Goal: Task Accomplishment & Management: Manage account settings

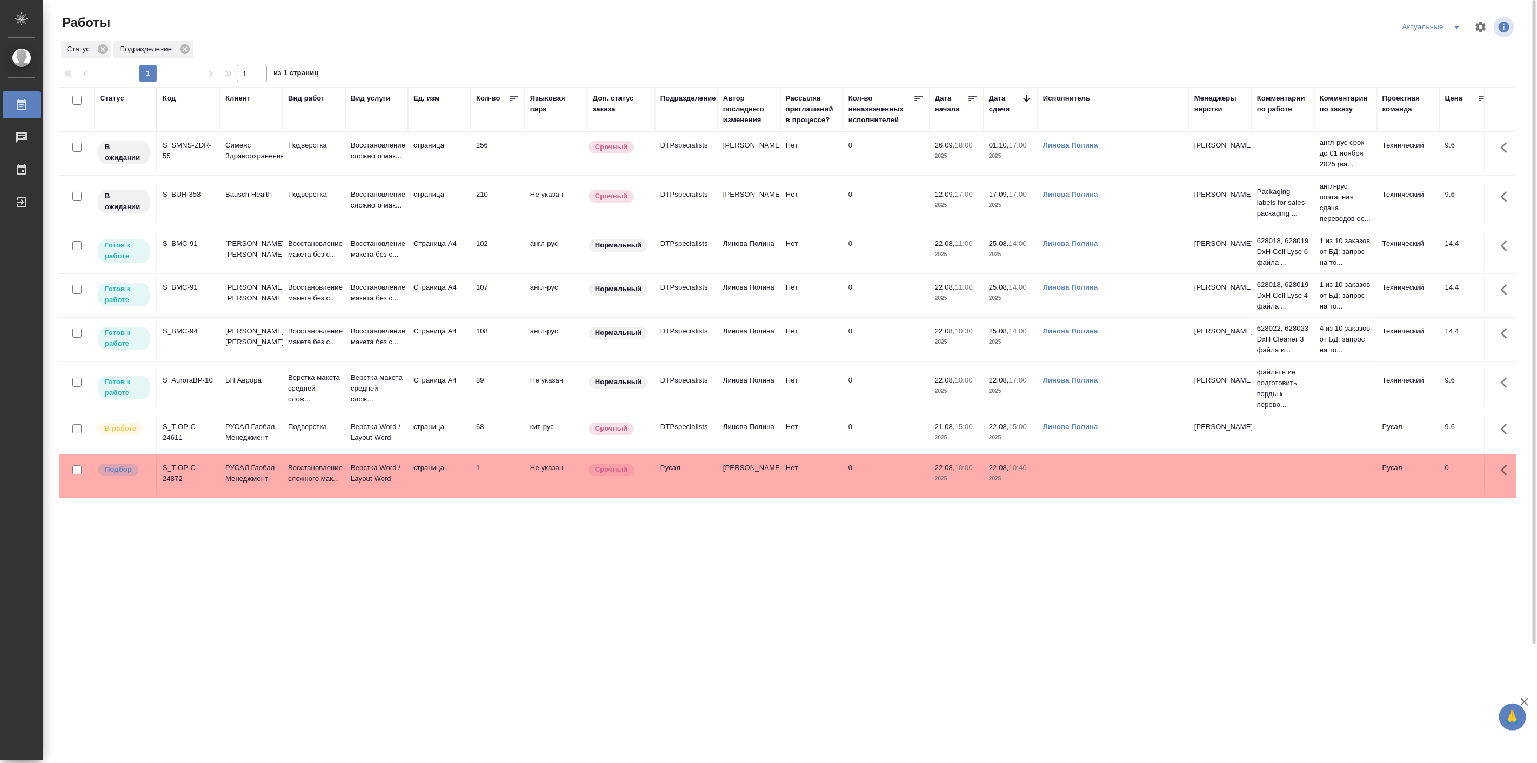
click at [341, 172] on td "Подверстка" at bounding box center [314, 154] width 63 height 38
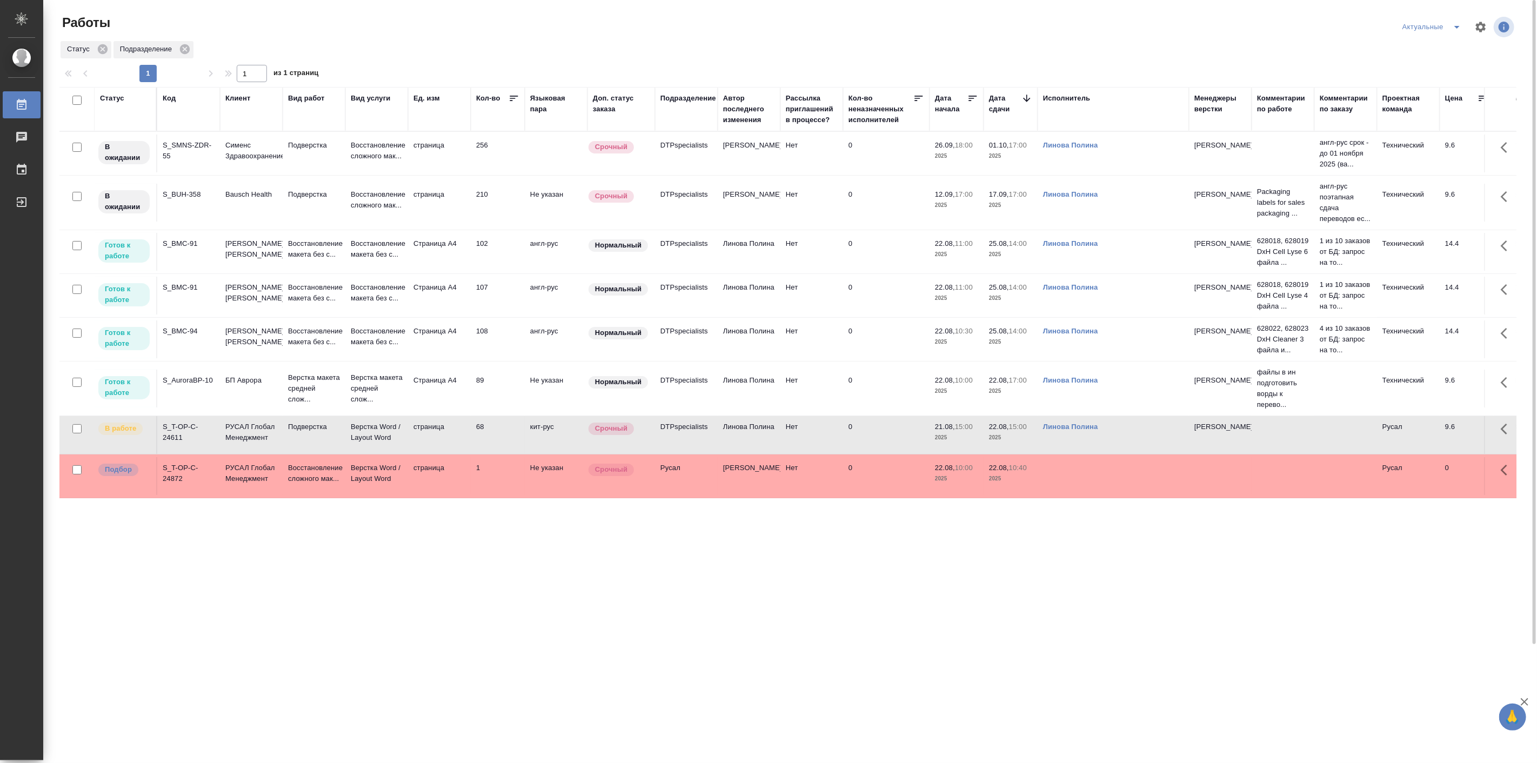
click at [341, 172] on td "Подверстка" at bounding box center [314, 154] width 63 height 38
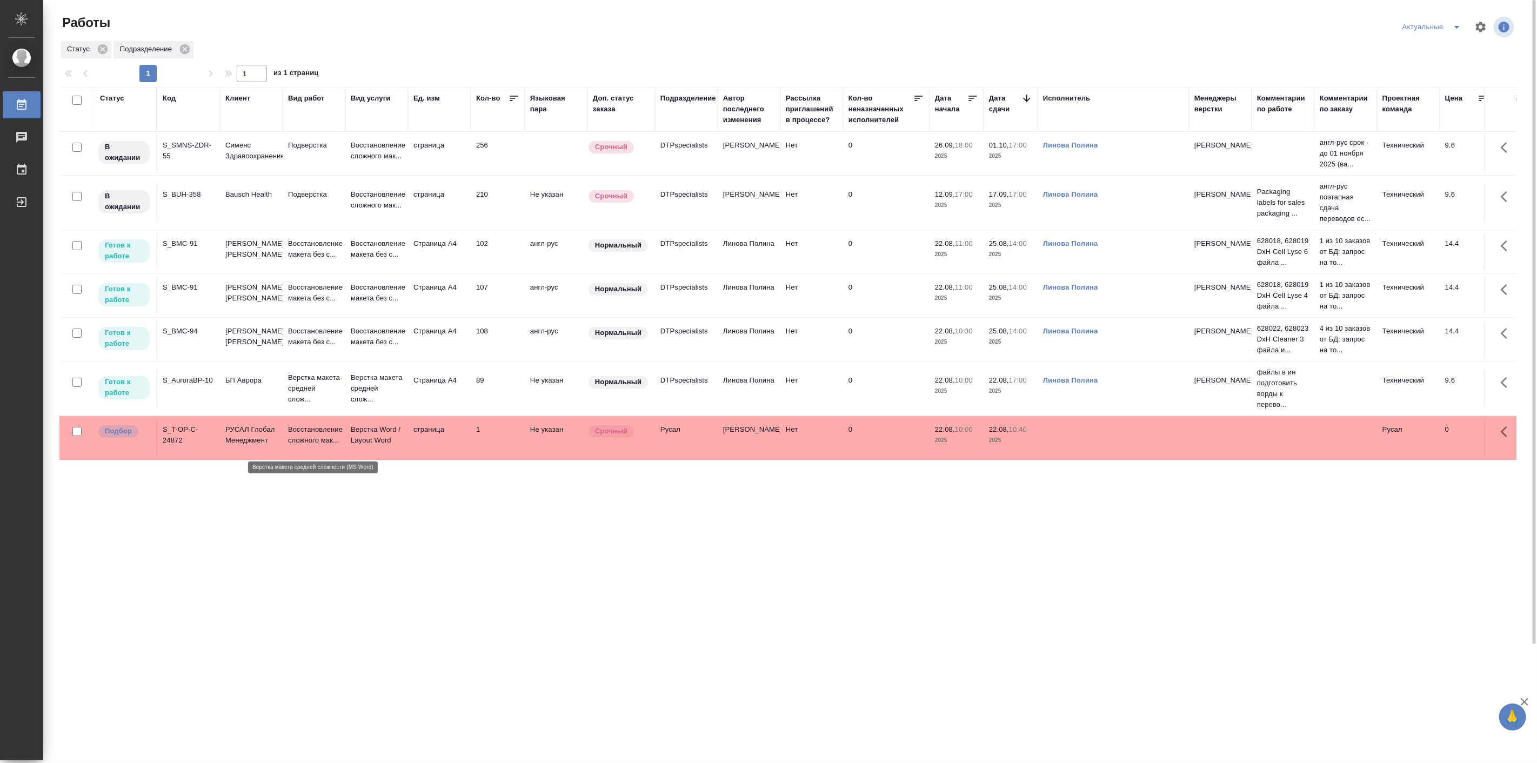
click at [290, 405] on p "Верстка макета средней слож..." at bounding box center [314, 388] width 52 height 32
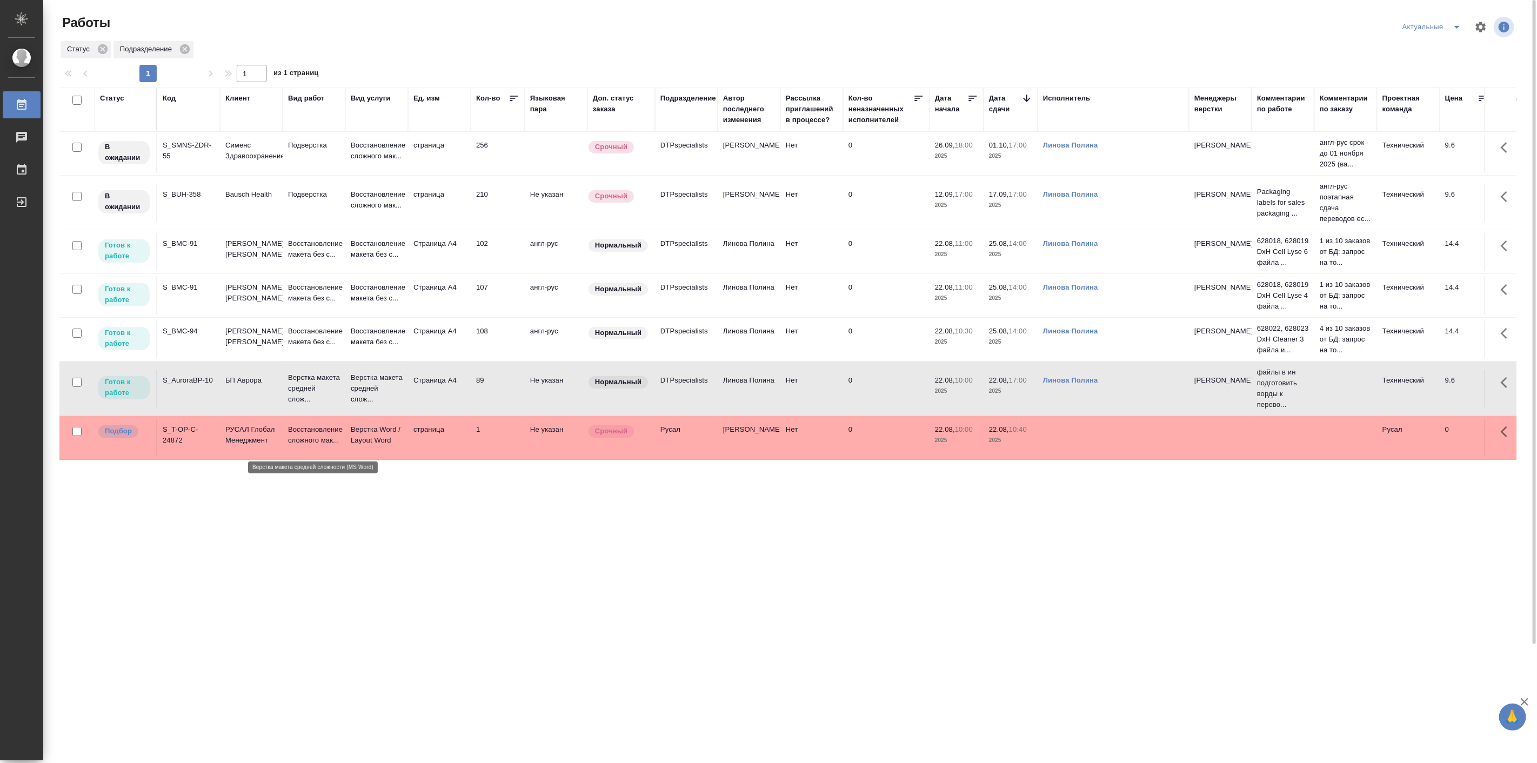
click at [290, 405] on p "Верстка макета средней слож..." at bounding box center [314, 388] width 52 height 32
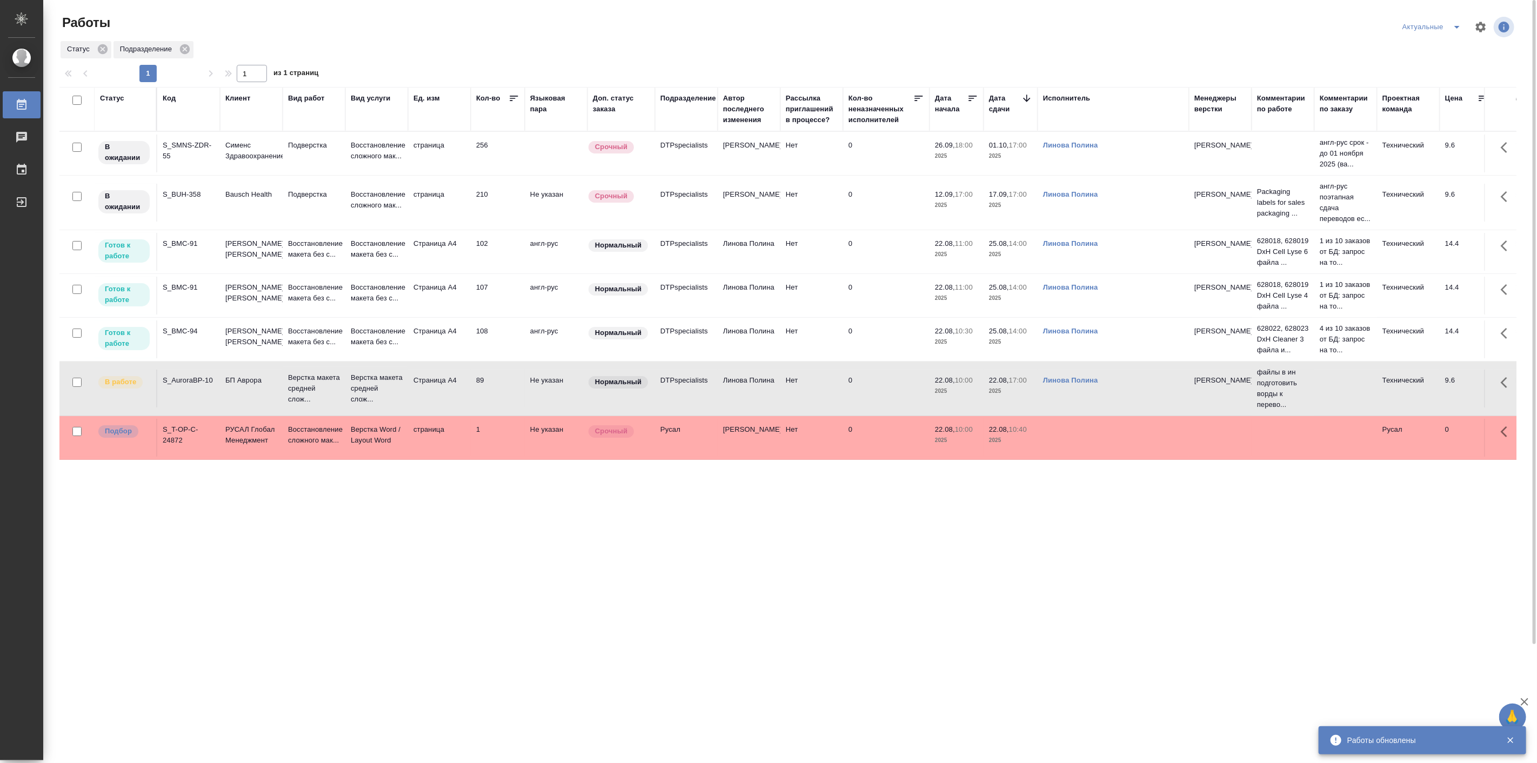
click at [342, 172] on td "Верстка макета средней слож..." at bounding box center [314, 154] width 63 height 38
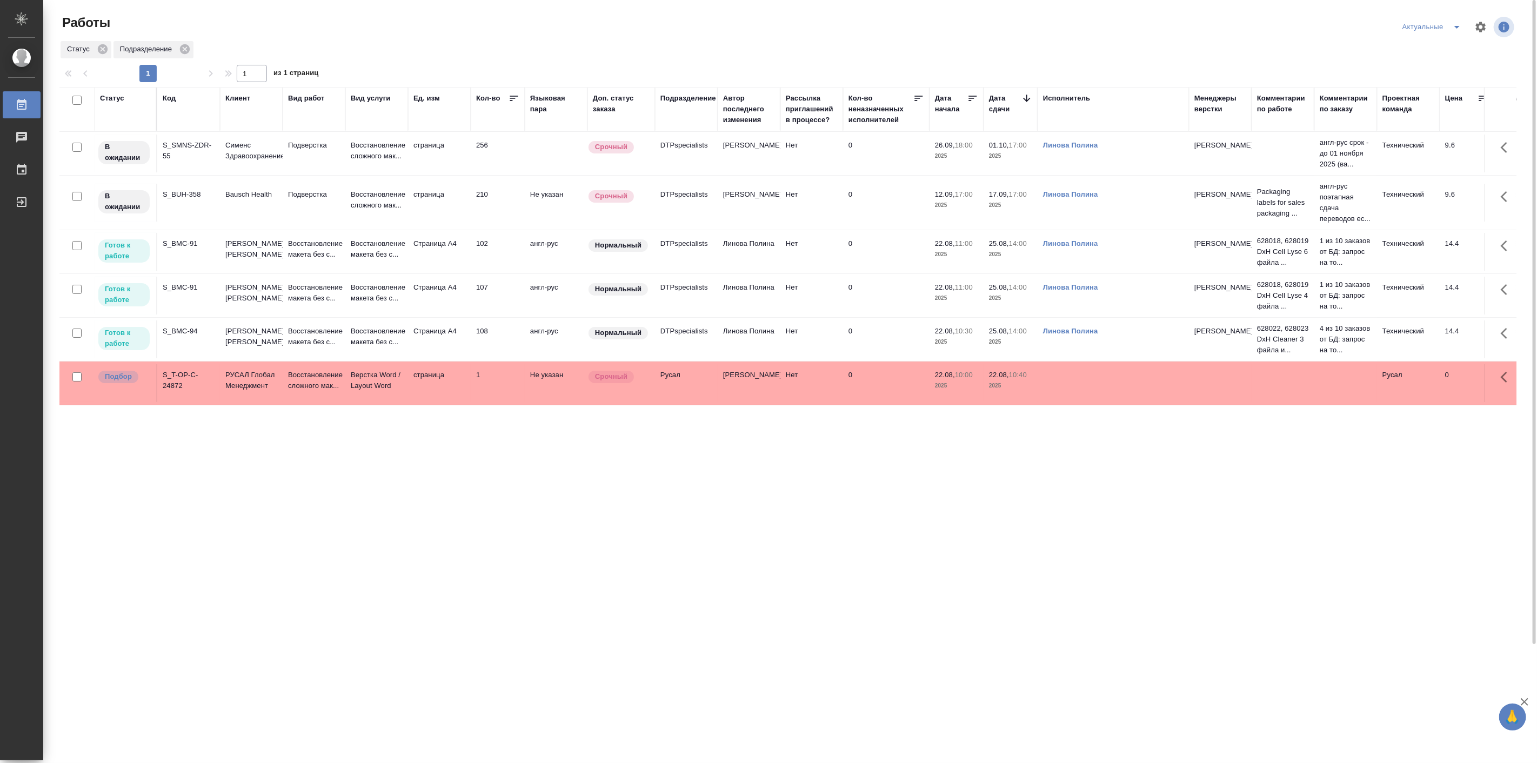
click at [200, 547] on div "Статус Код Клиент Вид работ Вид услуги Ед. изм Кол-во Языковая пара Доп. статус…" at bounding box center [787, 492] width 1457 height 811
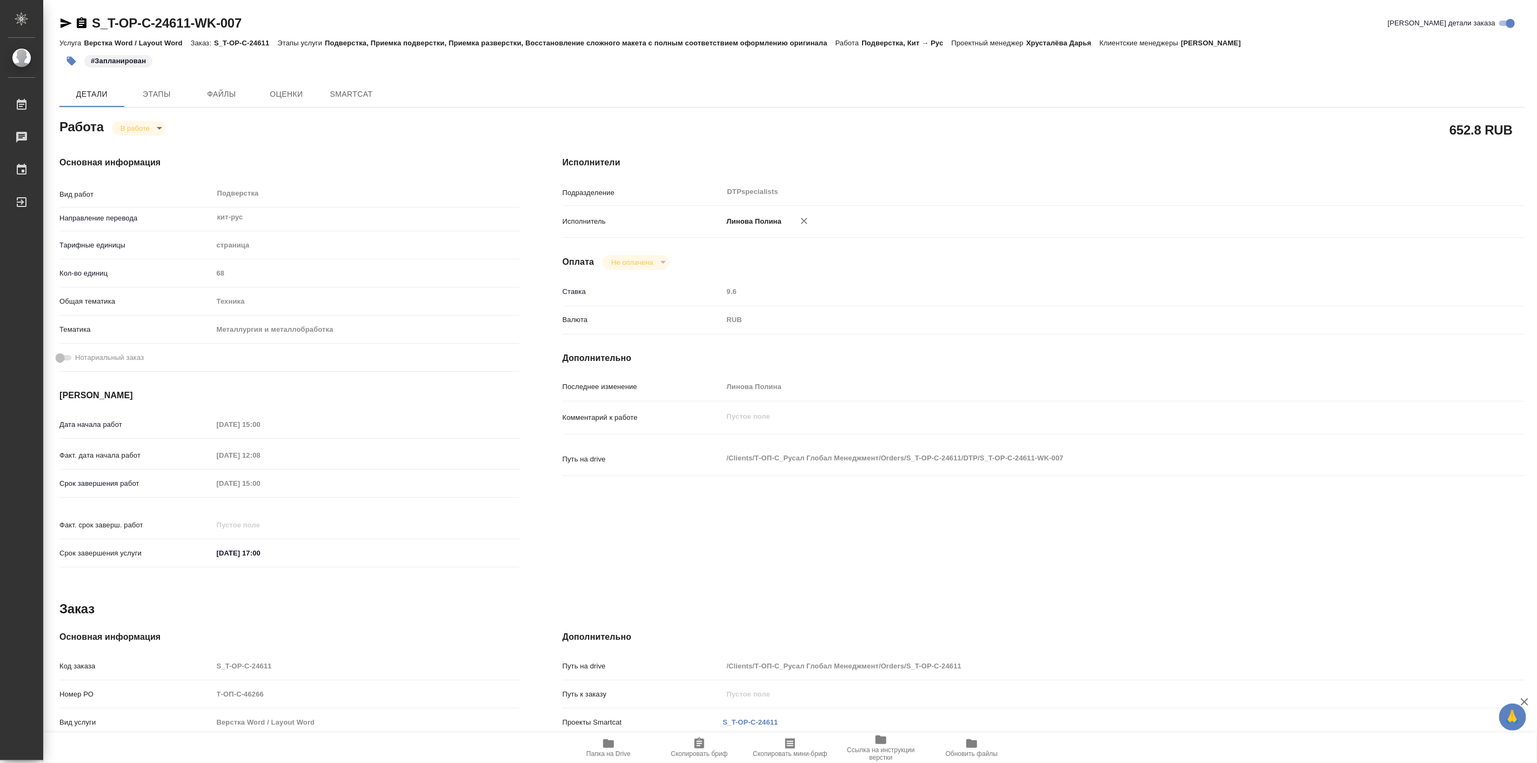
type textarea "x"
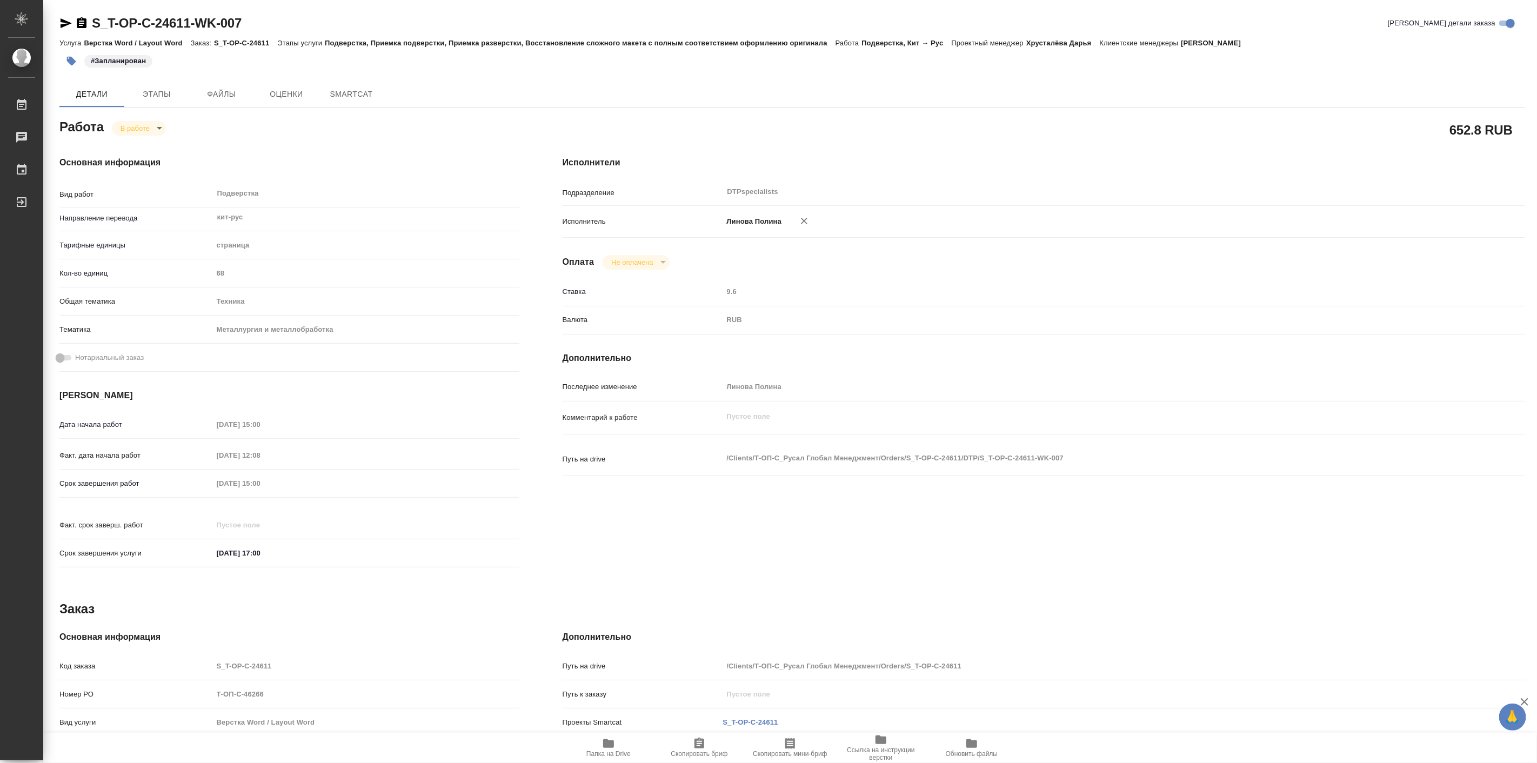
type textarea "x"
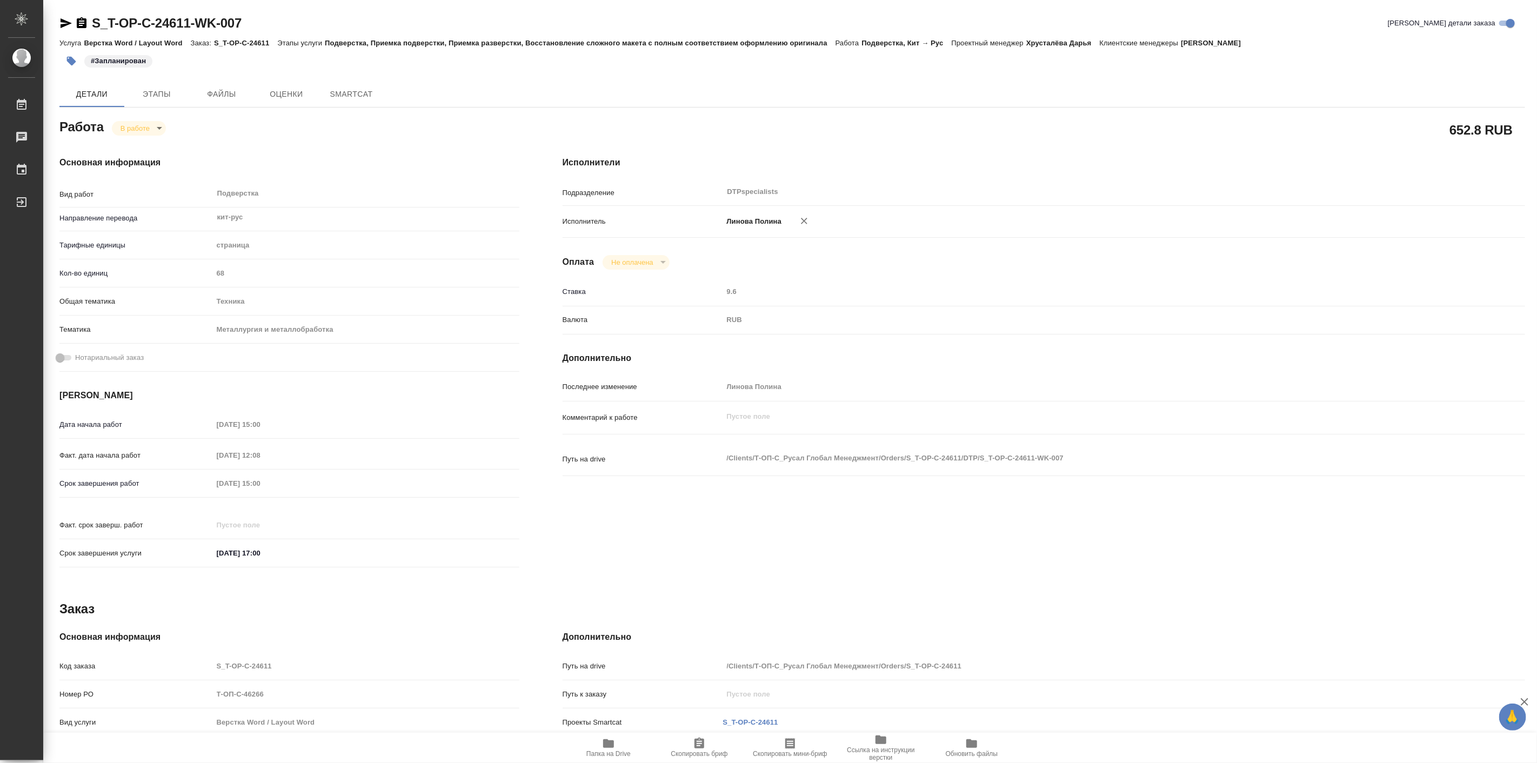
type textarea "x"
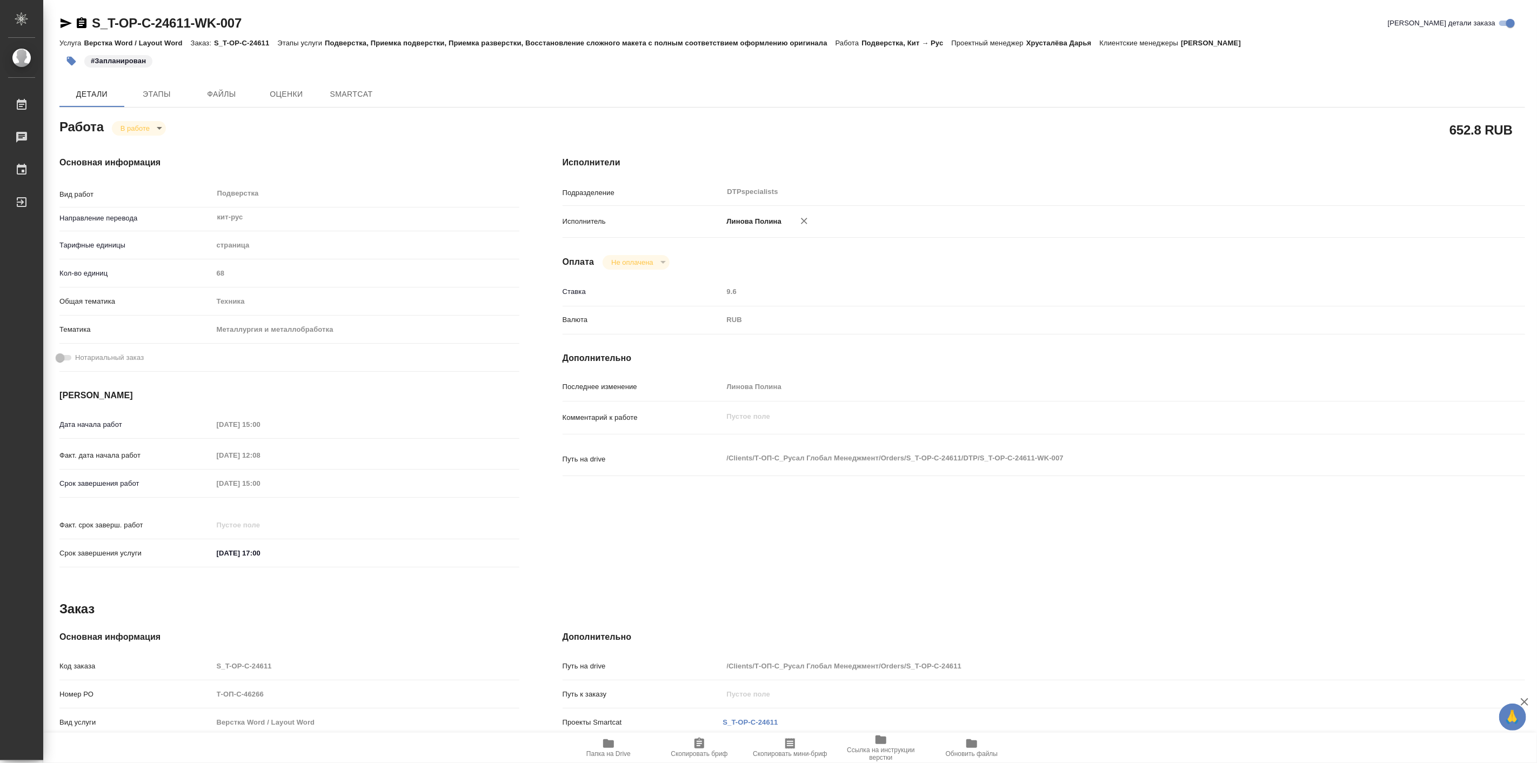
type textarea "x"
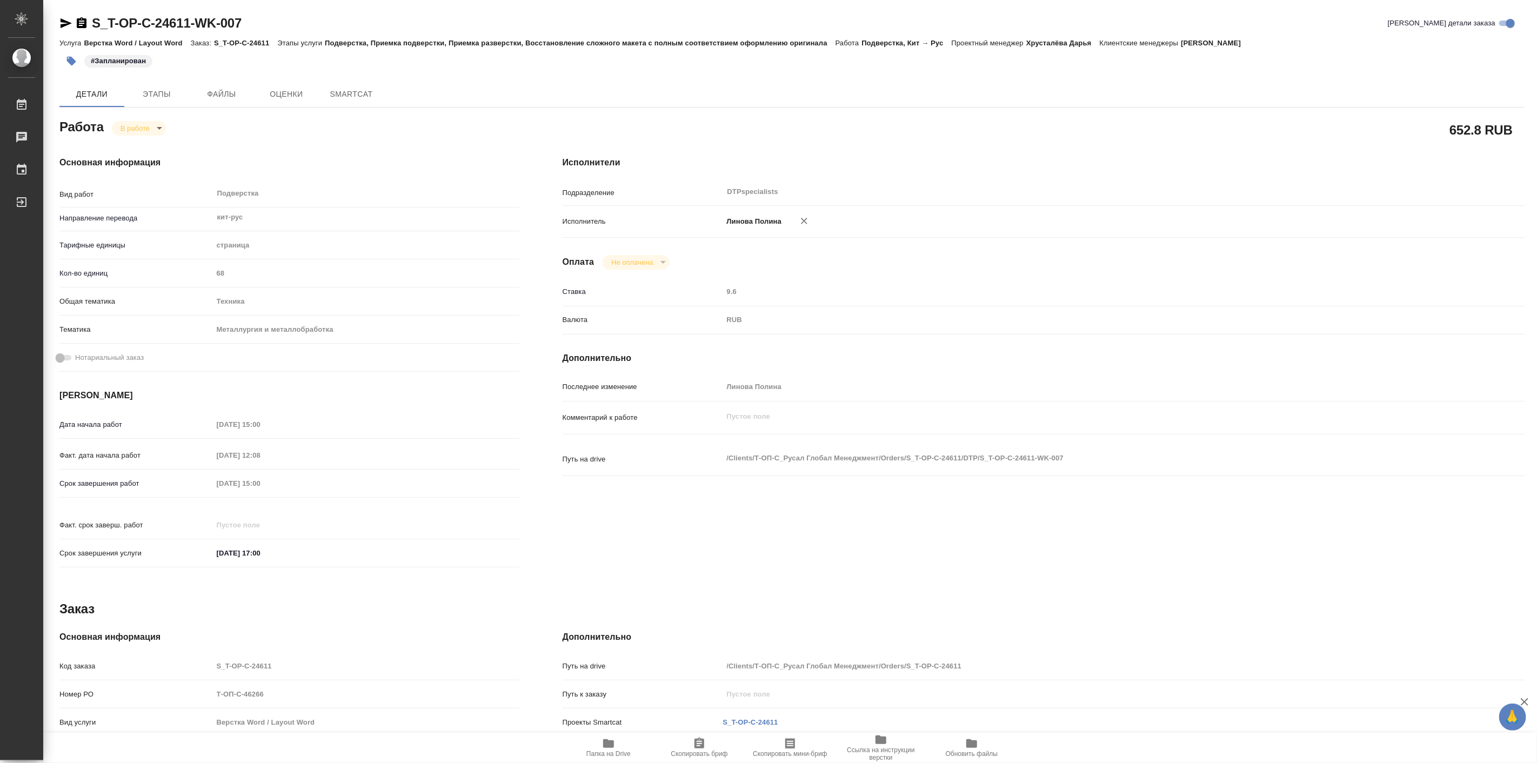
type textarea "x"
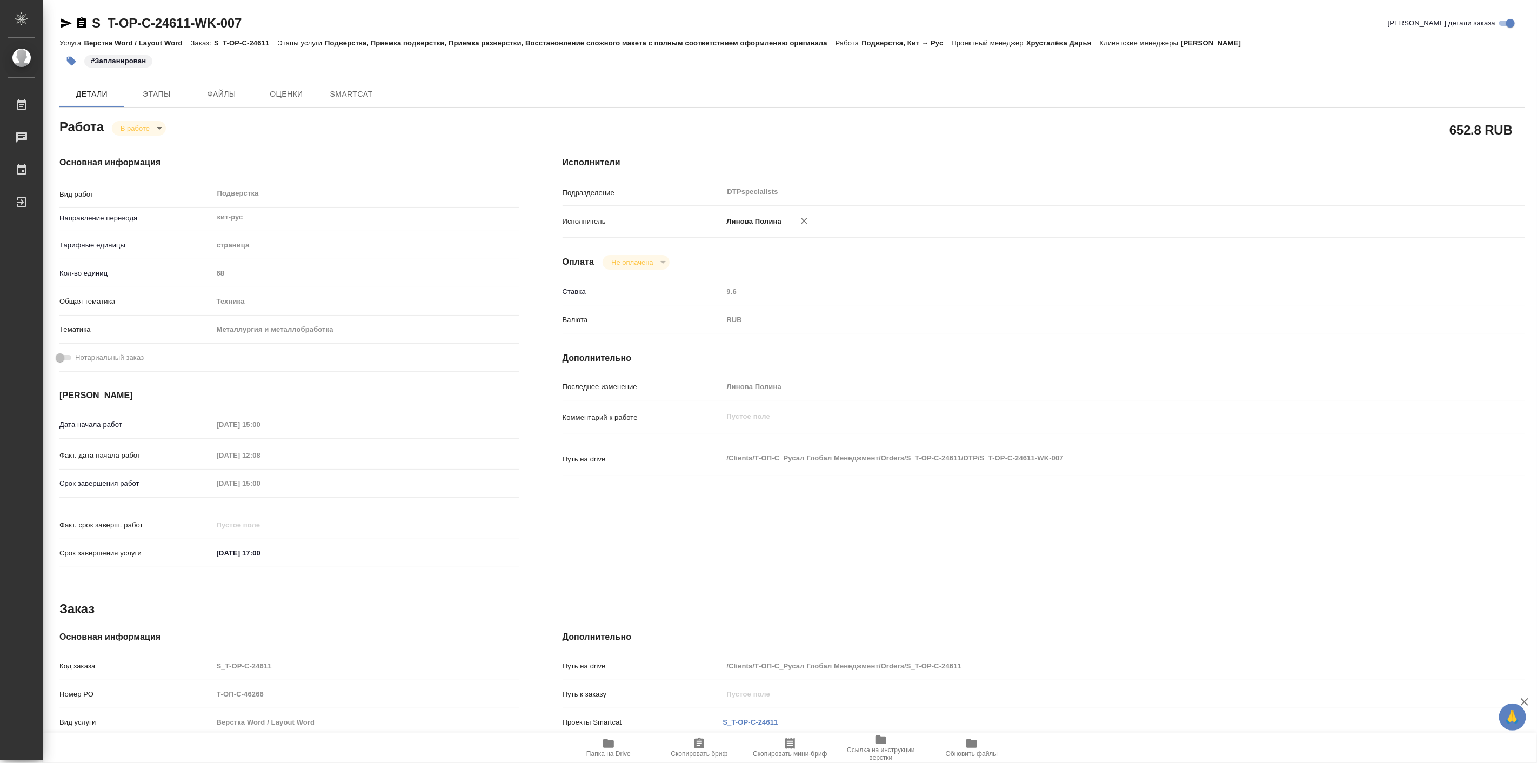
click at [607, 747] on icon "button" at bounding box center [608, 744] width 11 height 9
type textarea "x"
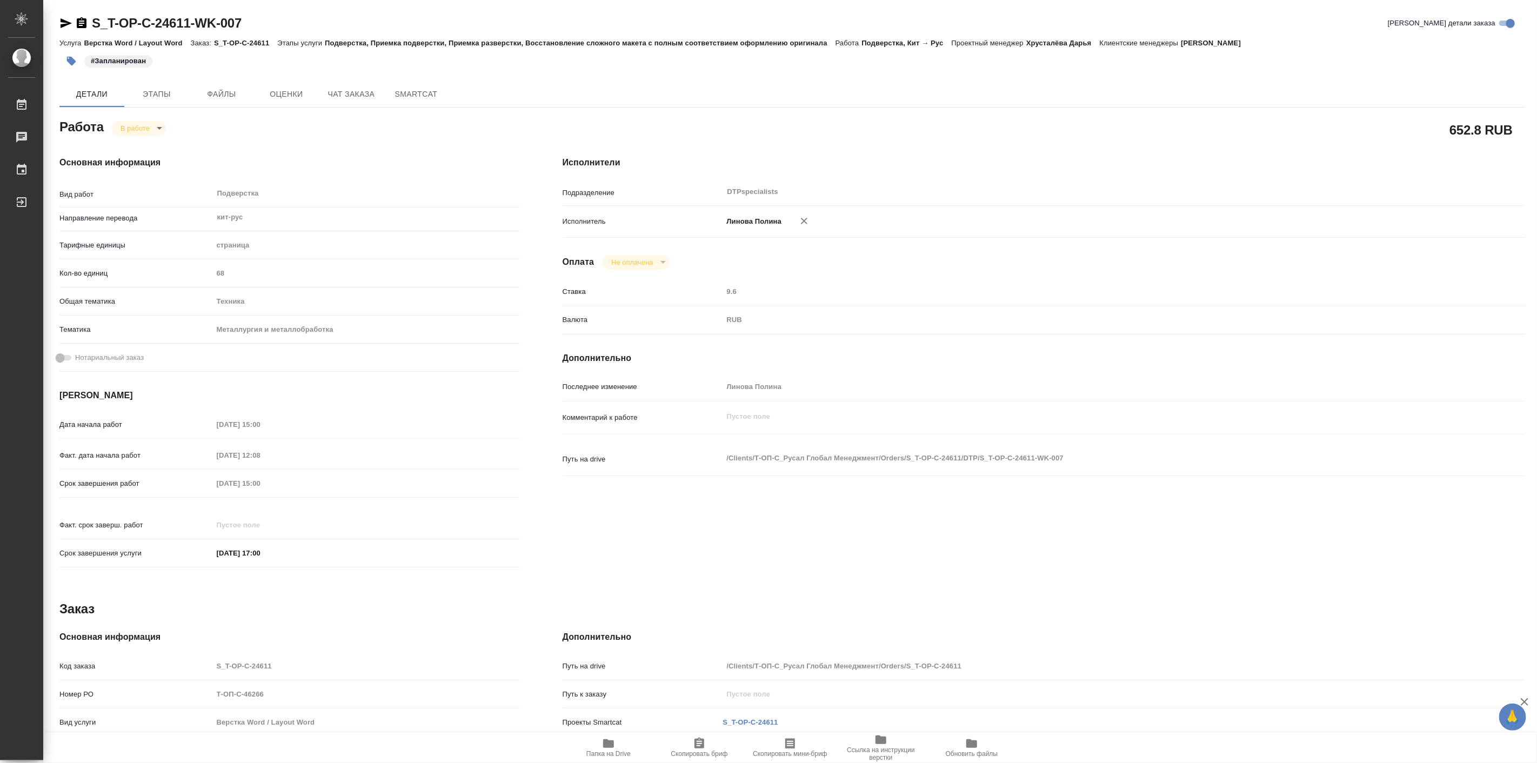
type textarea "x"
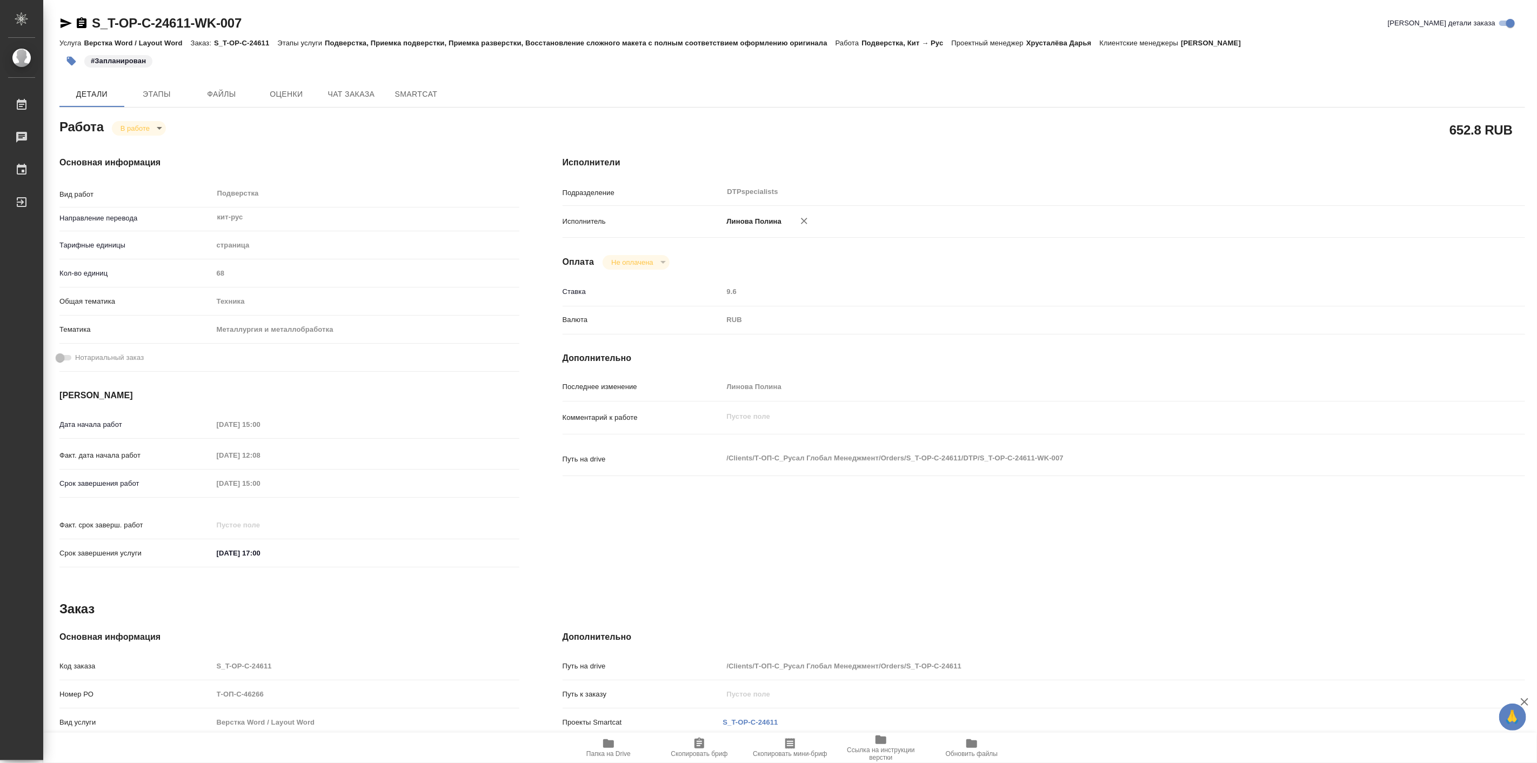
type textarea "x"
click at [141, 128] on body "🙏 .cls-1 fill:#fff; AWATERA Linova Polina Работы 0 Чаты График Выйти S_T-OP-C-2…" at bounding box center [768, 381] width 1537 height 763
click at [141, 149] on button "Выполнен" at bounding box center [139, 147] width 39 height 12
type textarea "x"
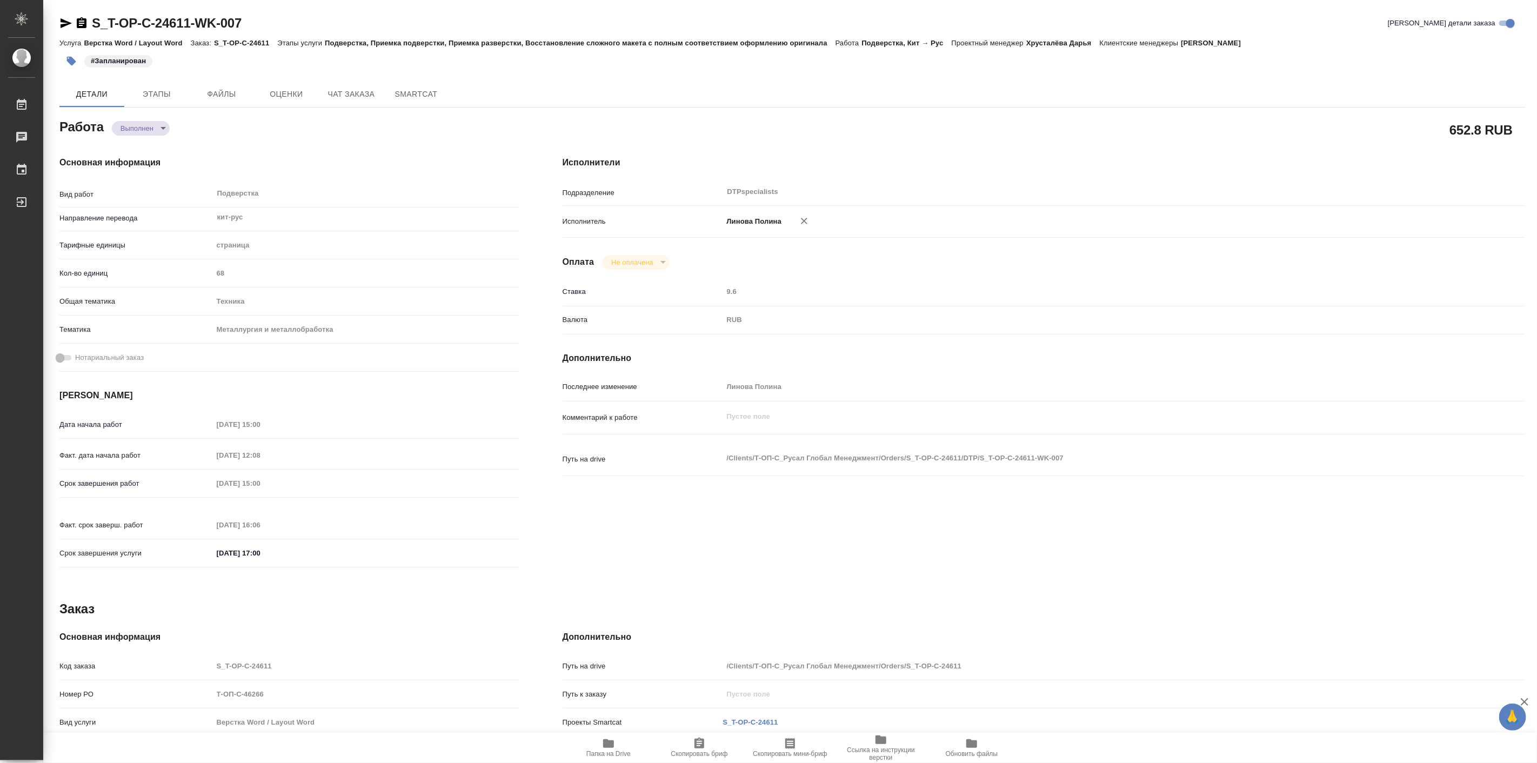
type textarea "x"
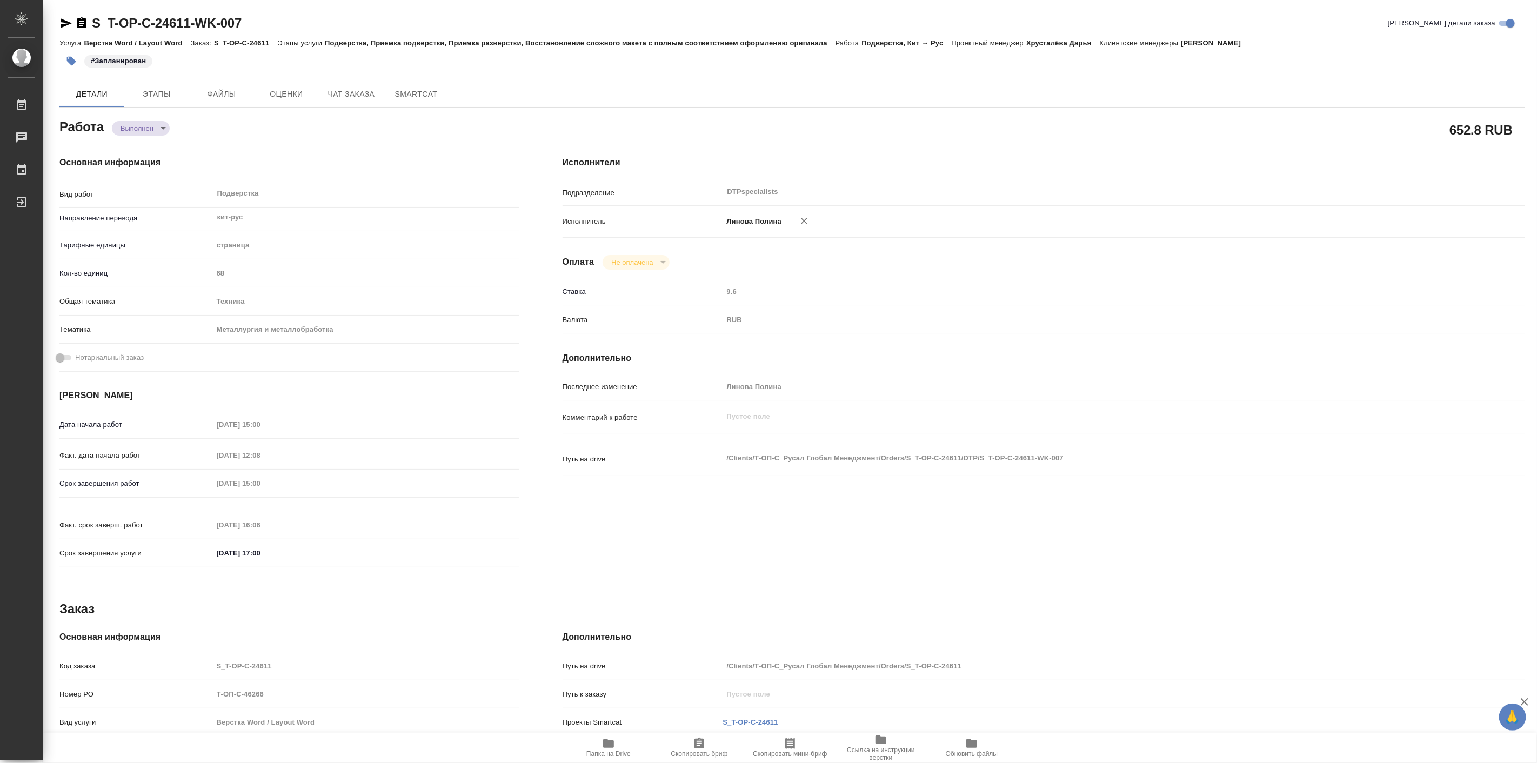
type textarea "x"
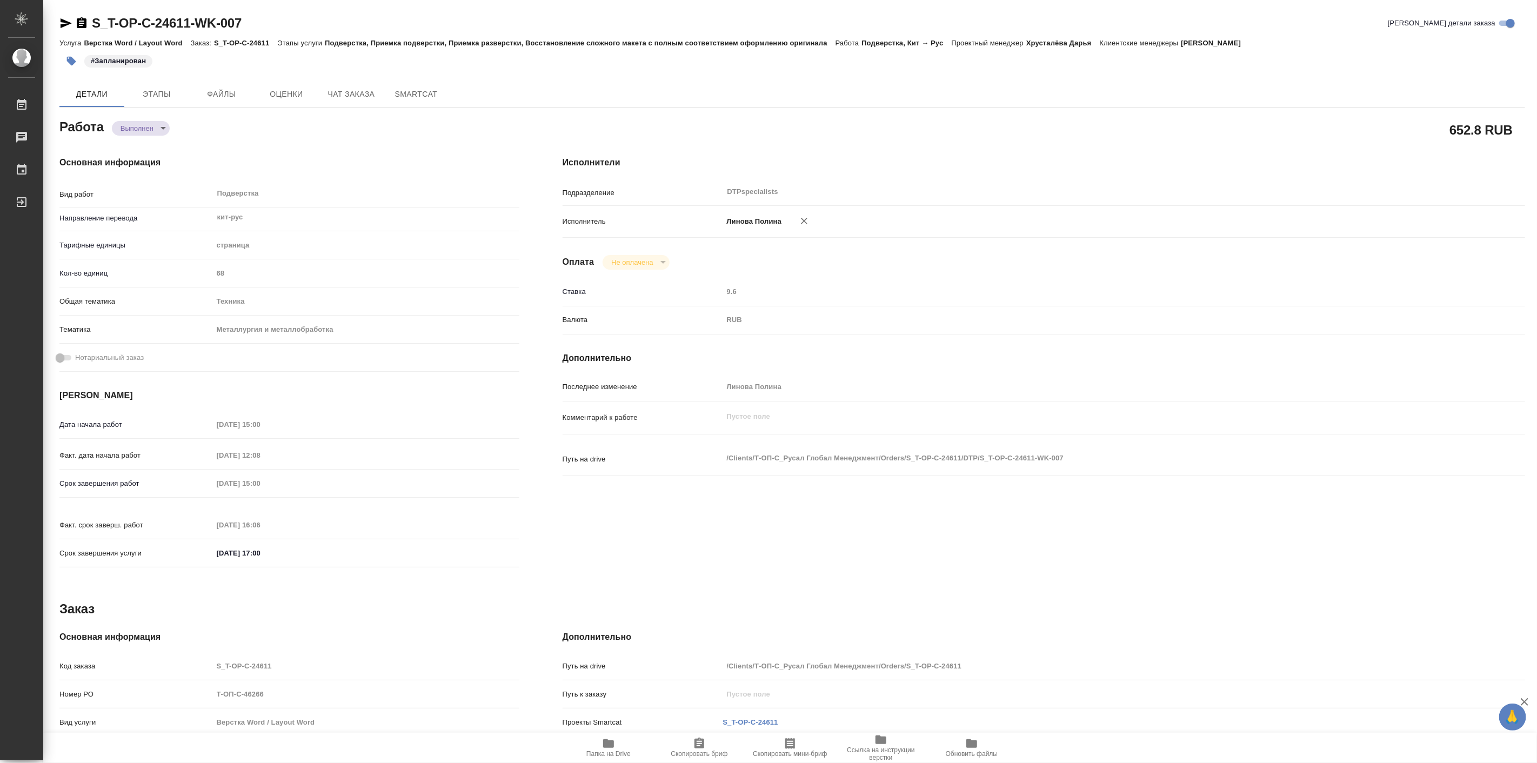
type textarea "x"
click at [1019, 174] on div "Исполнители Подразделение DTPspecialists ​ Исполнитель Линова Полина Оплата Не …" at bounding box center [1044, 366] width 1006 height 462
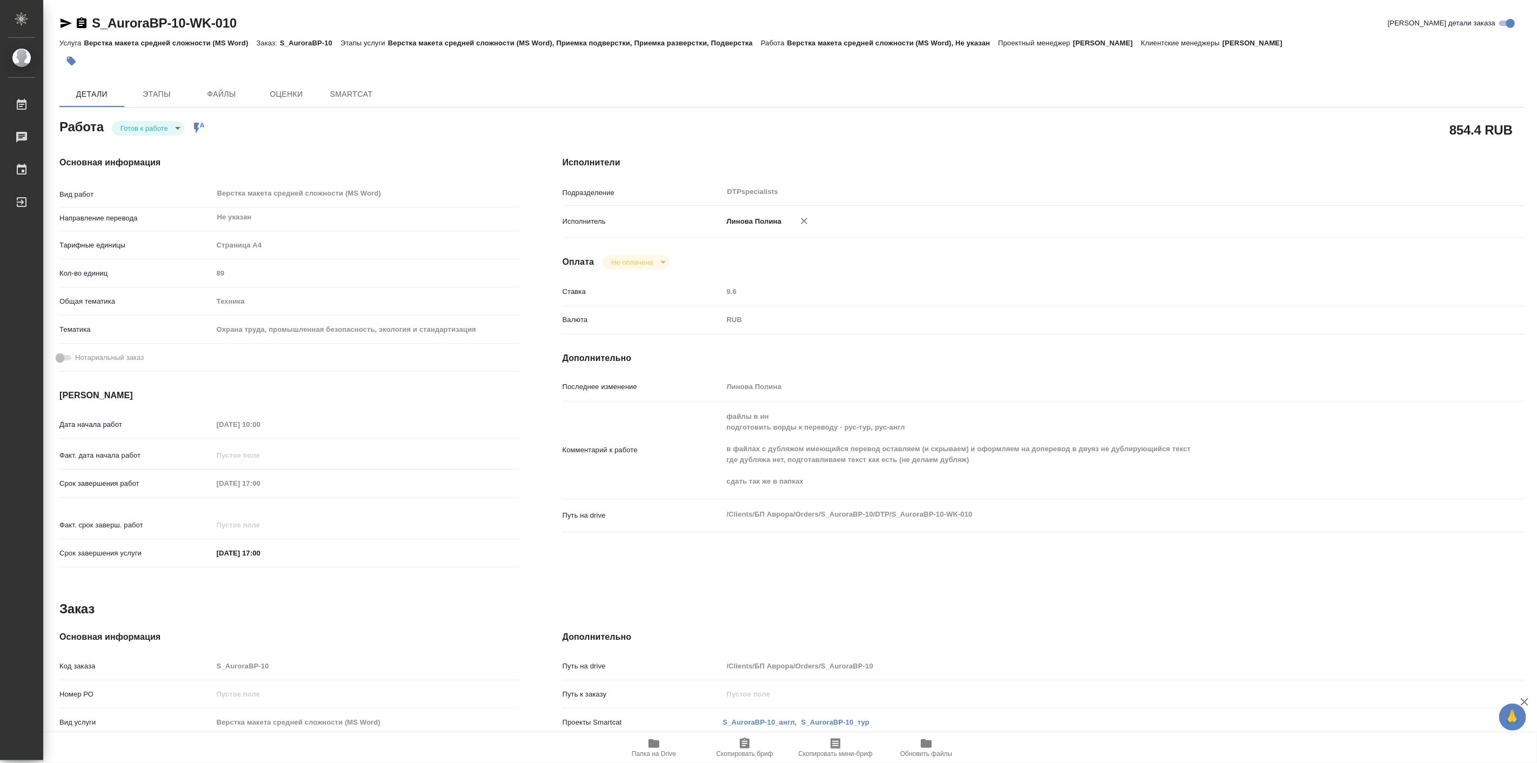
type textarea "x"
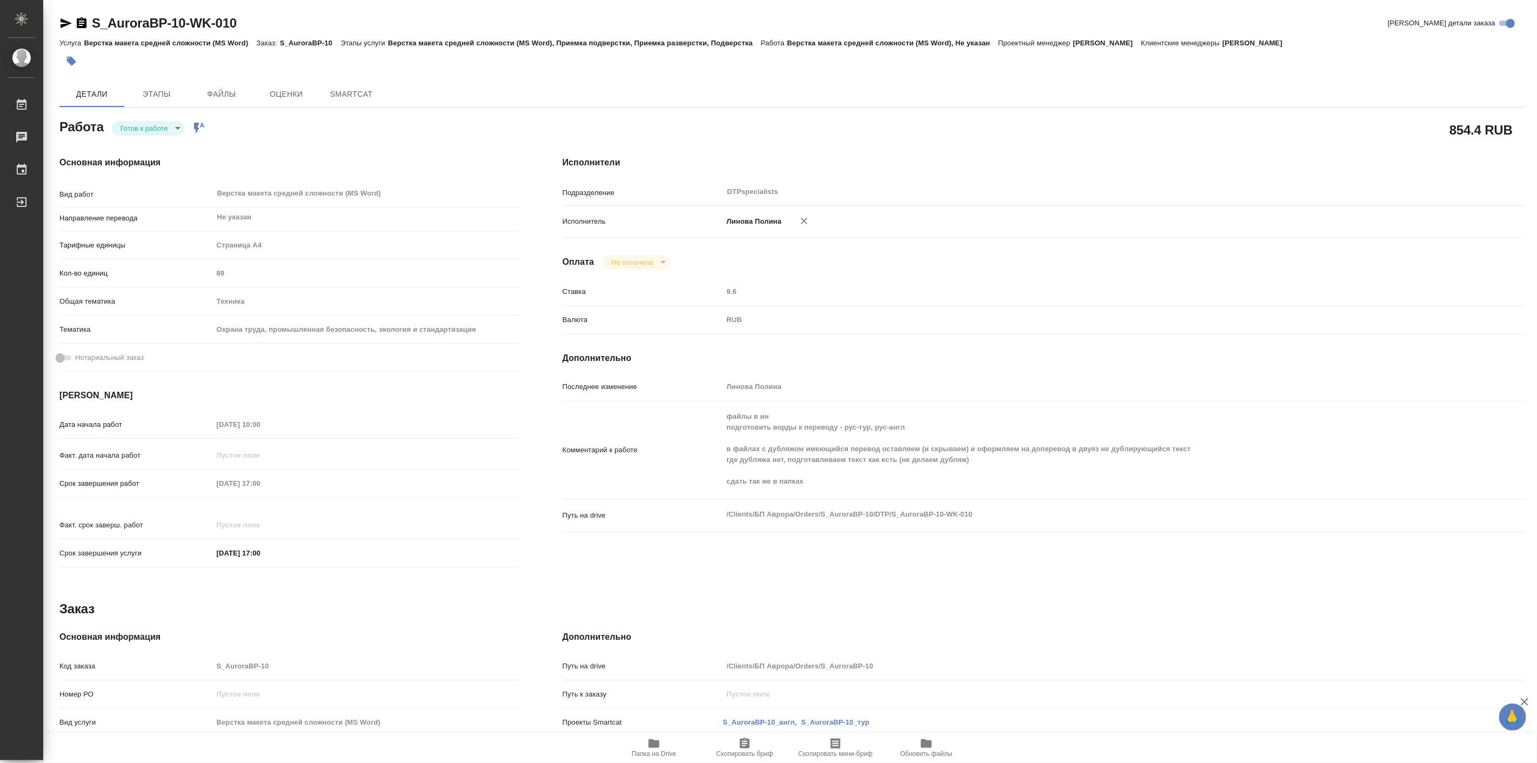
type textarea "x"
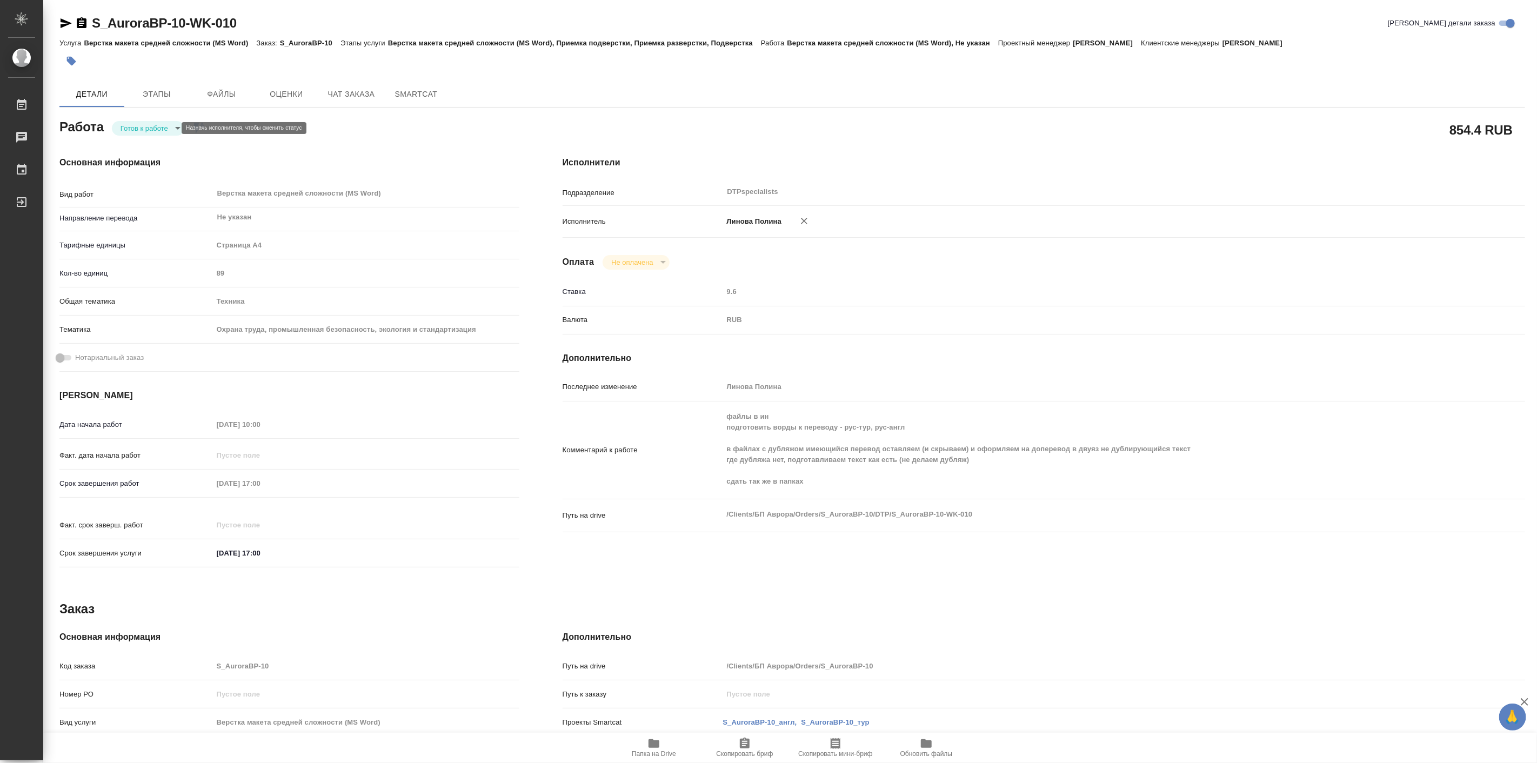
click at [143, 131] on body "🙏 .cls-1 fill:#fff; AWATERA Linova Polina Работы Чаты График Выйти S_AuroraBP-1…" at bounding box center [768, 381] width 1537 height 763
type textarea "x"
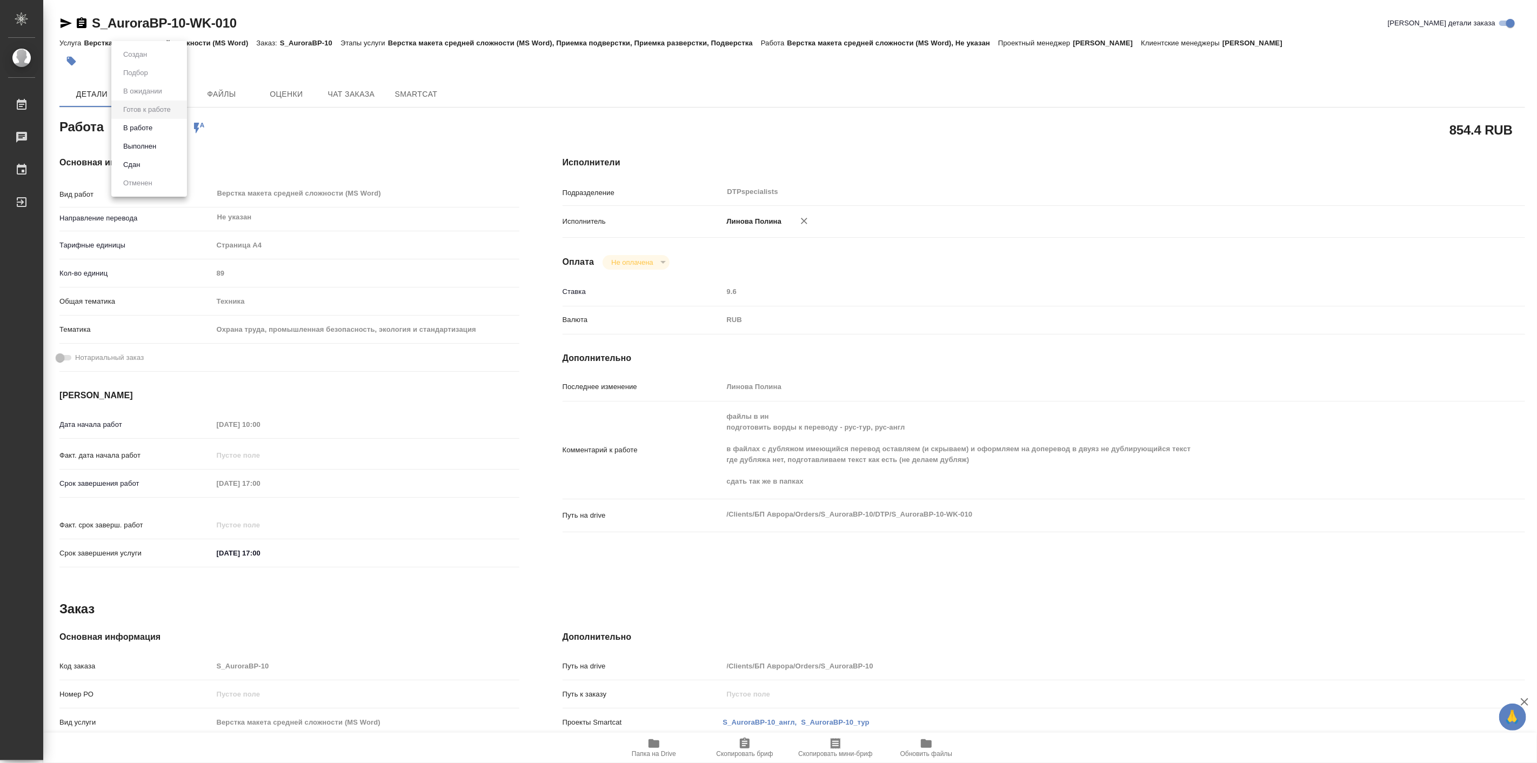
type textarea "x"
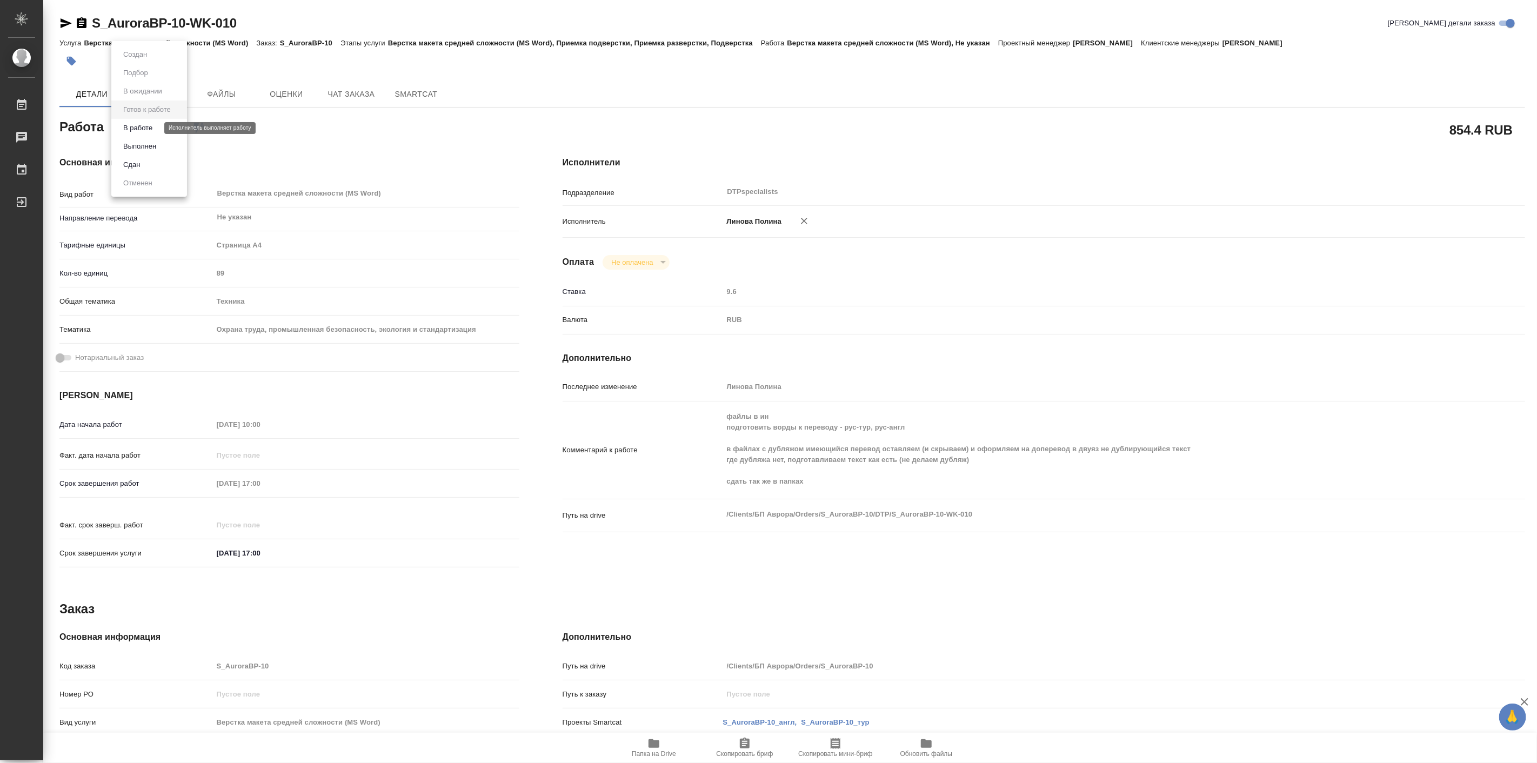
type textarea "x"
click at [147, 128] on button "В работе" at bounding box center [138, 128] width 36 height 12
type textarea "x"
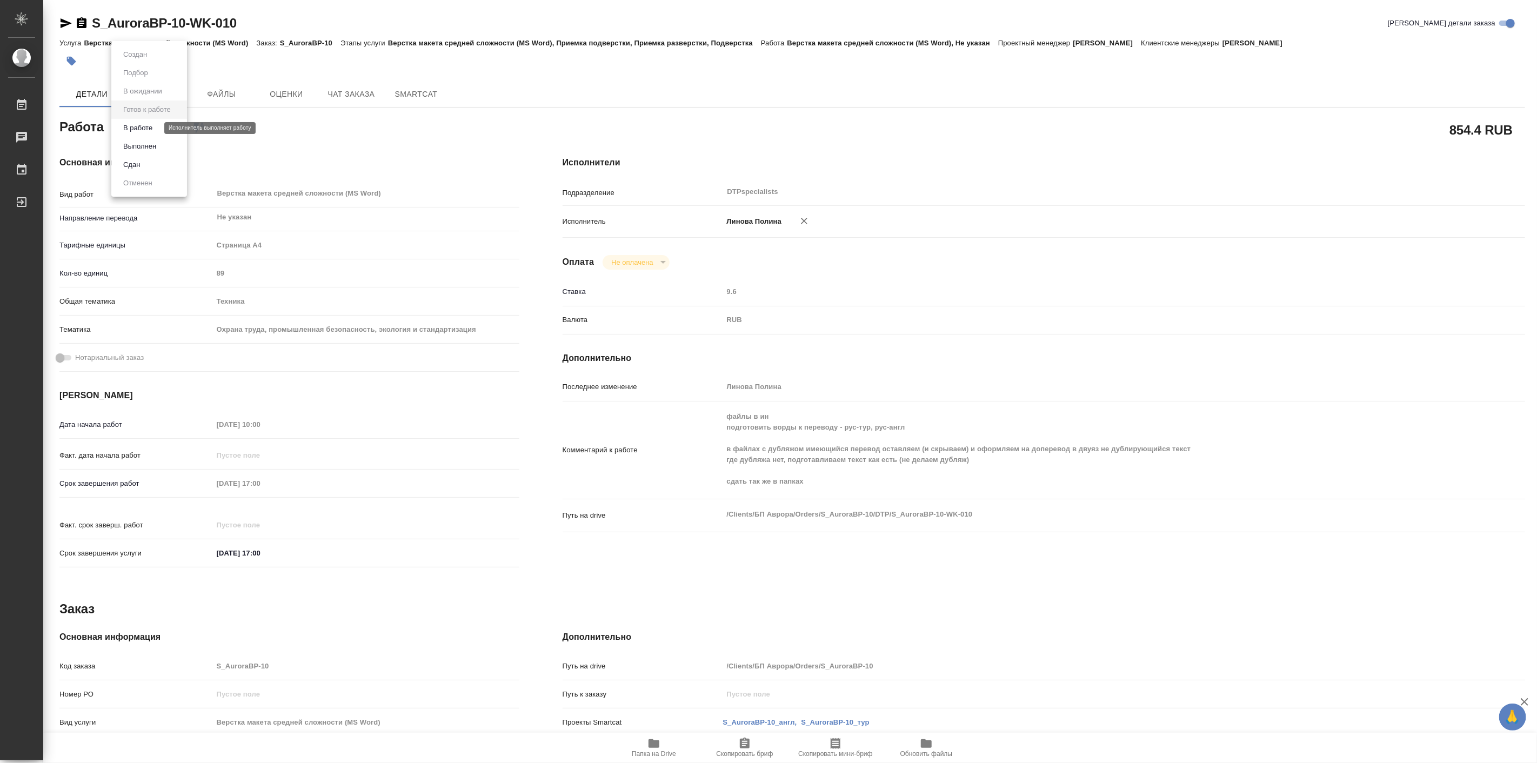
type textarea "x"
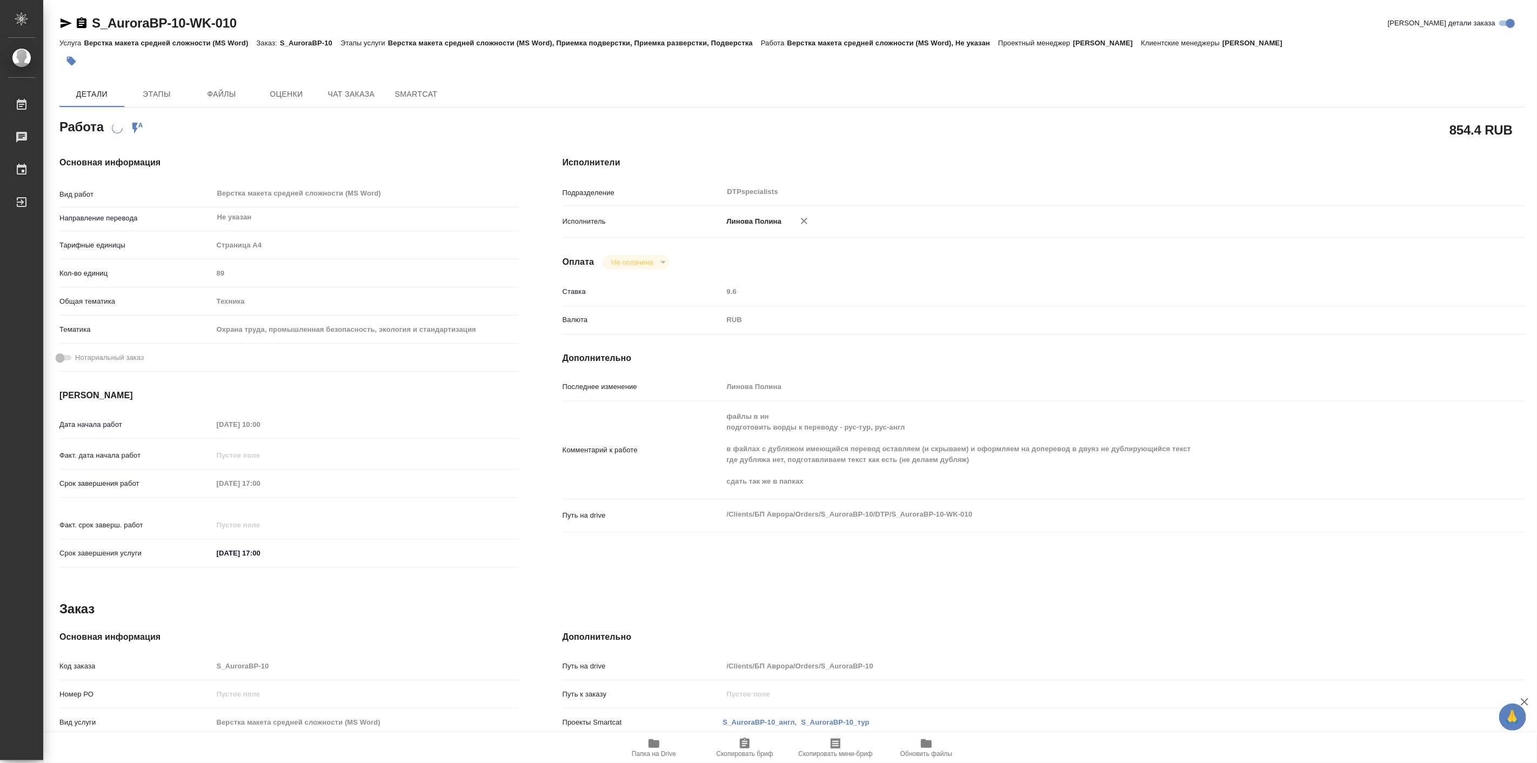
type textarea "x"
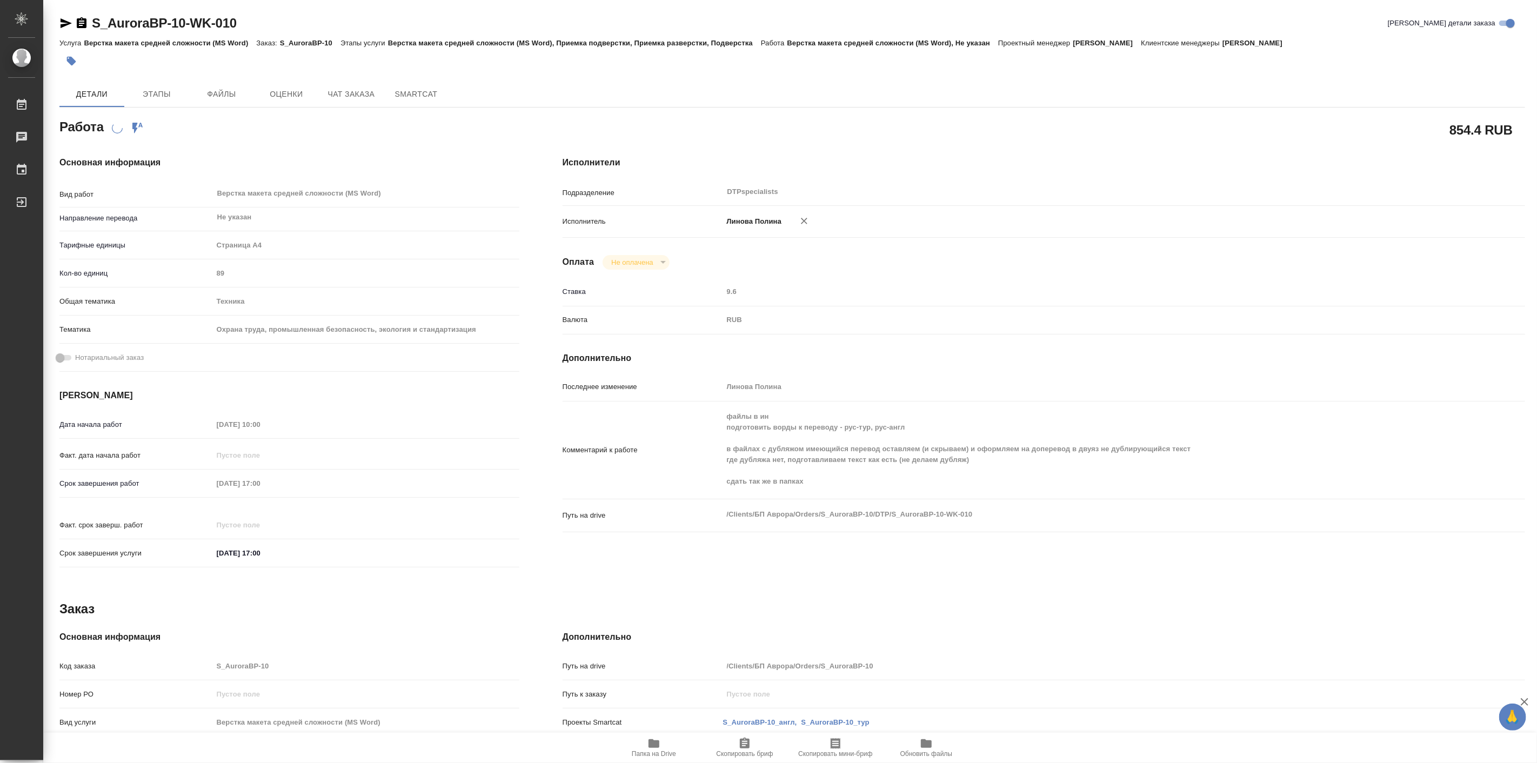
type textarea "x"
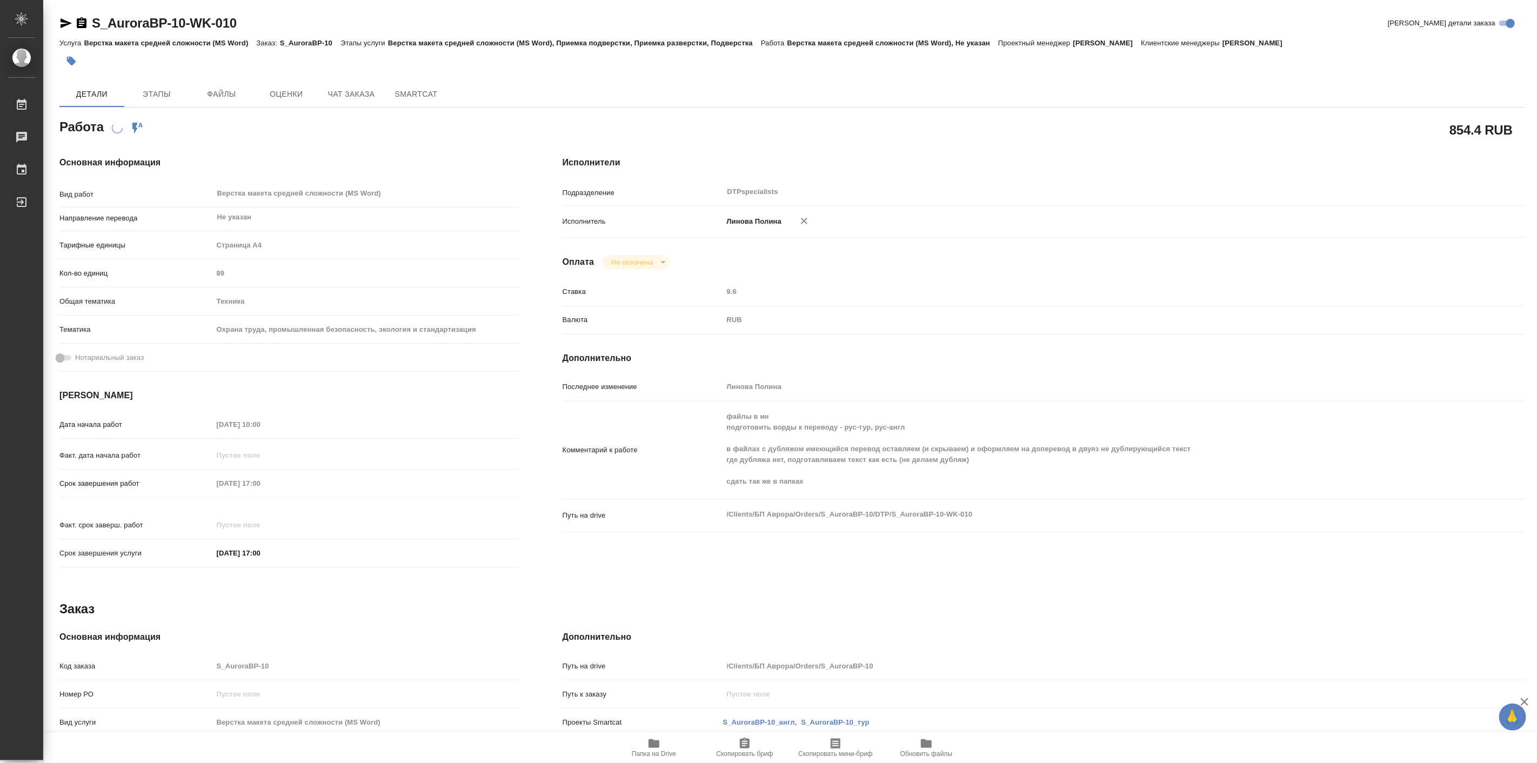
type textarea "x"
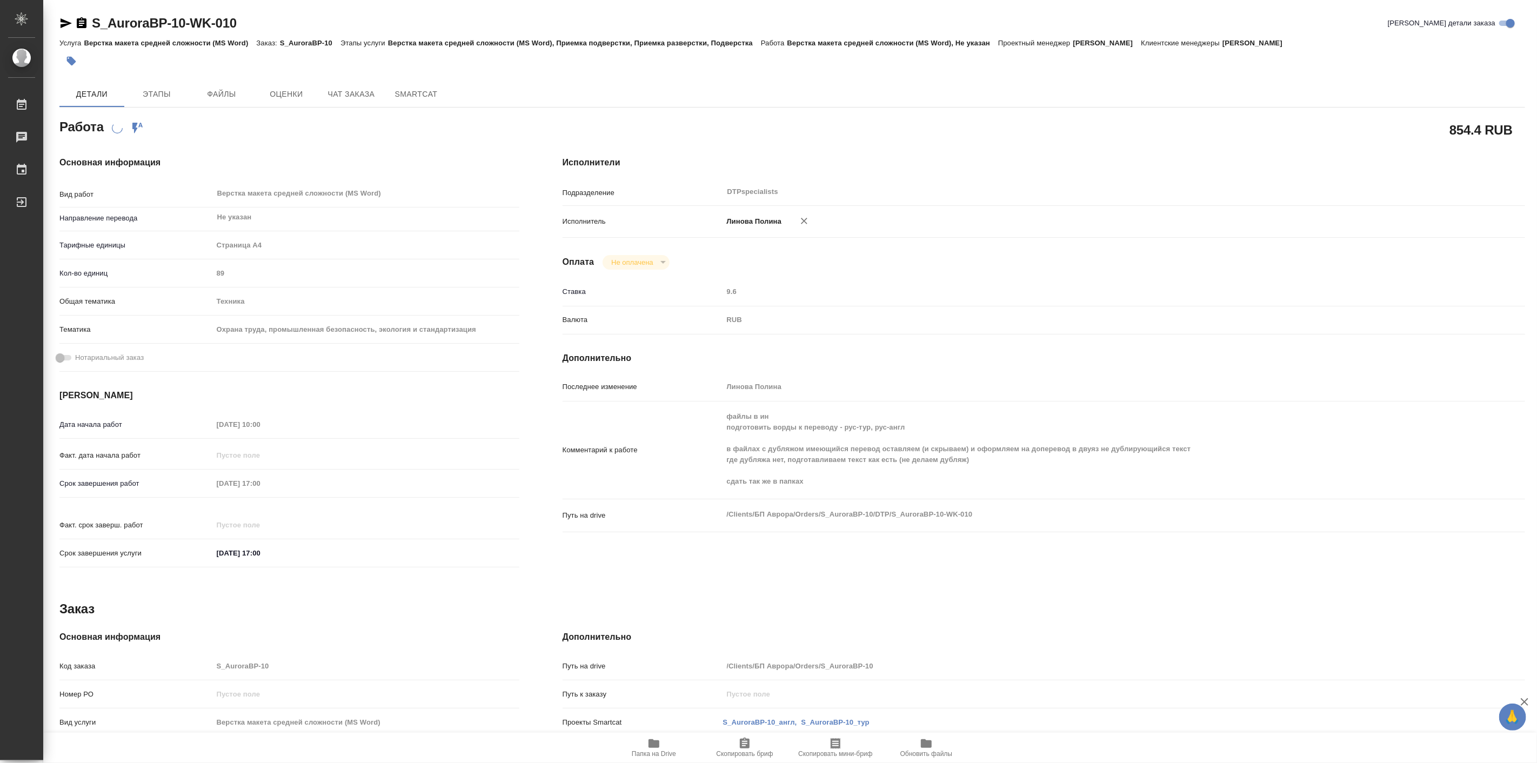
type textarea "x"
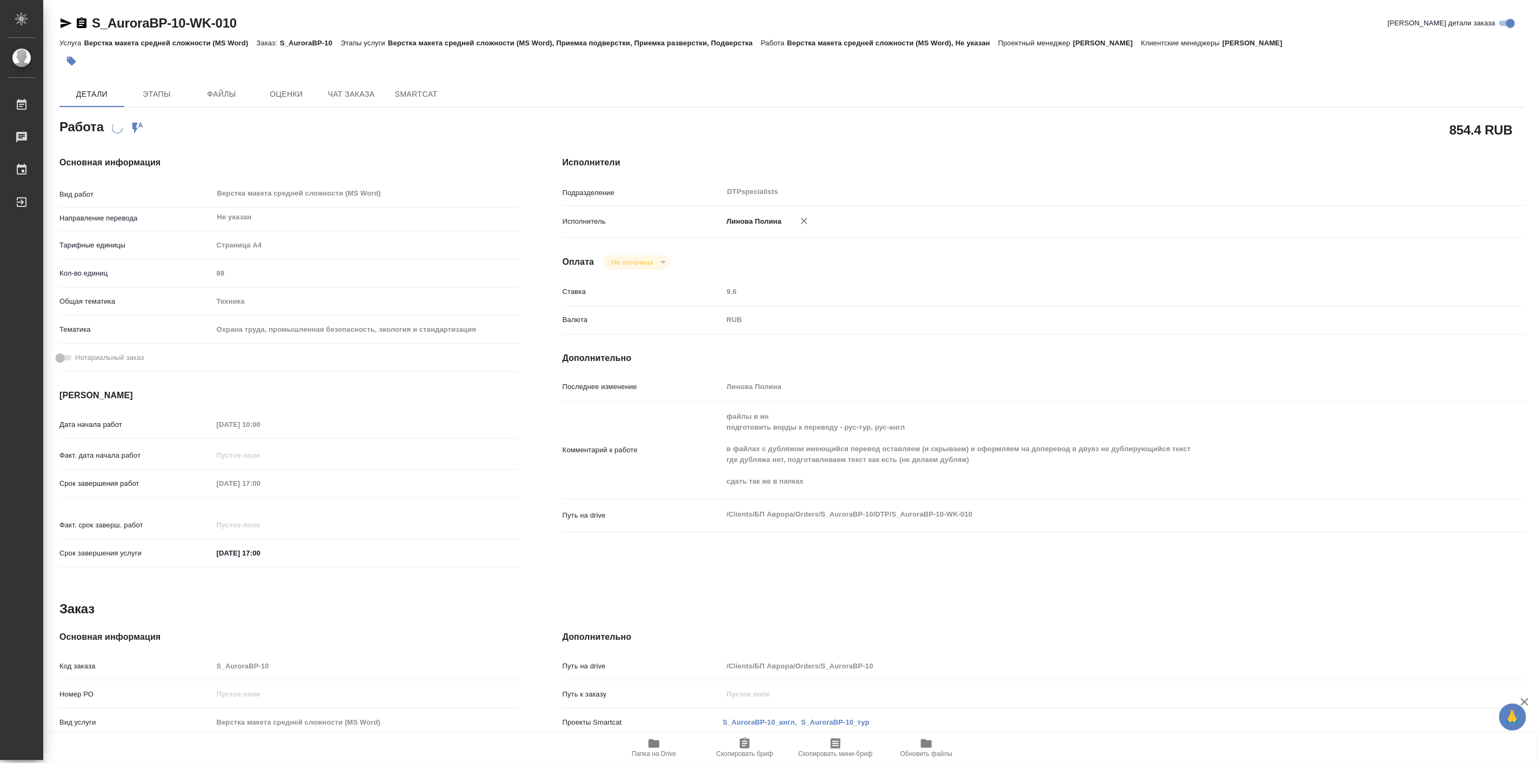
type textarea "x"
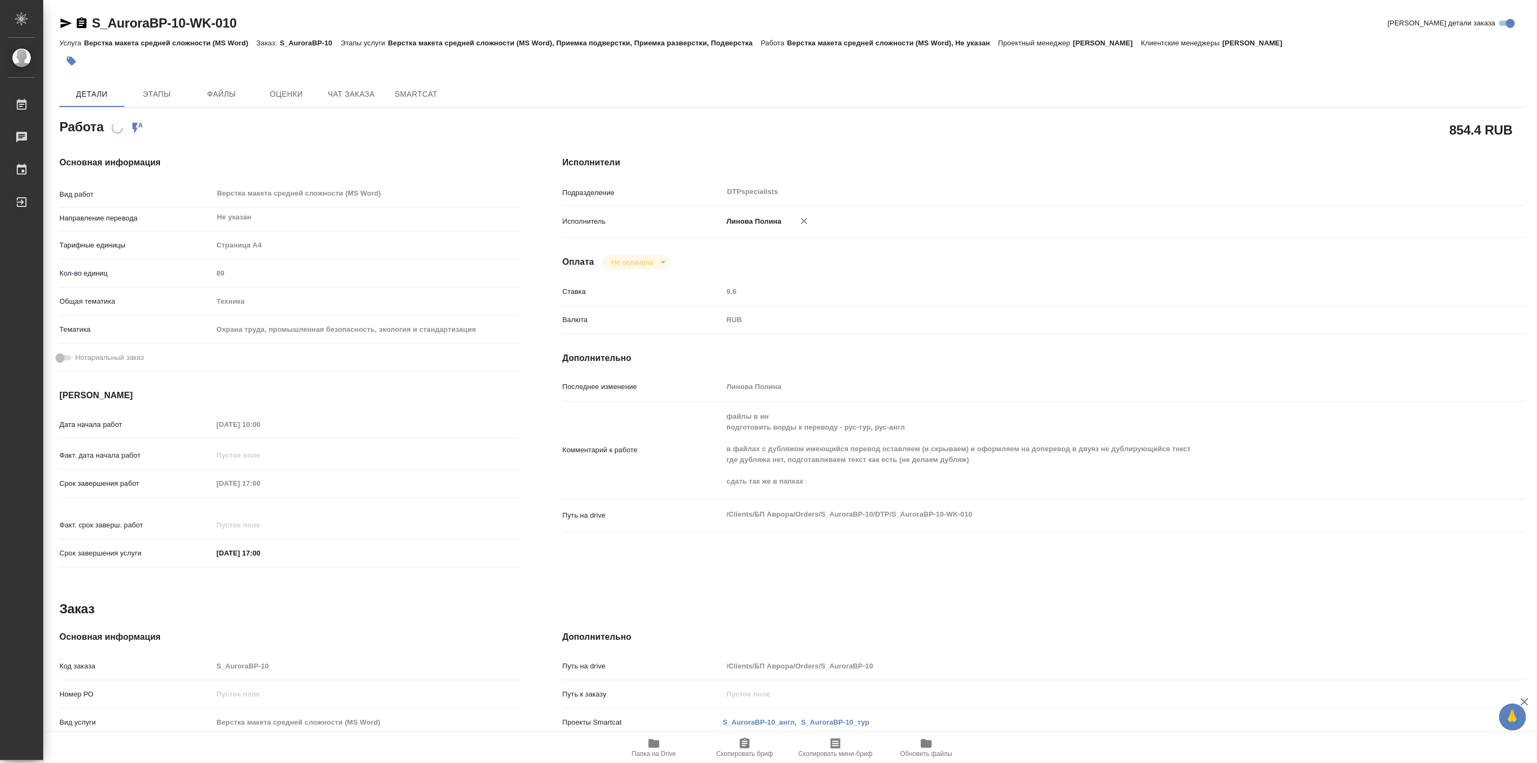
type textarea "x"
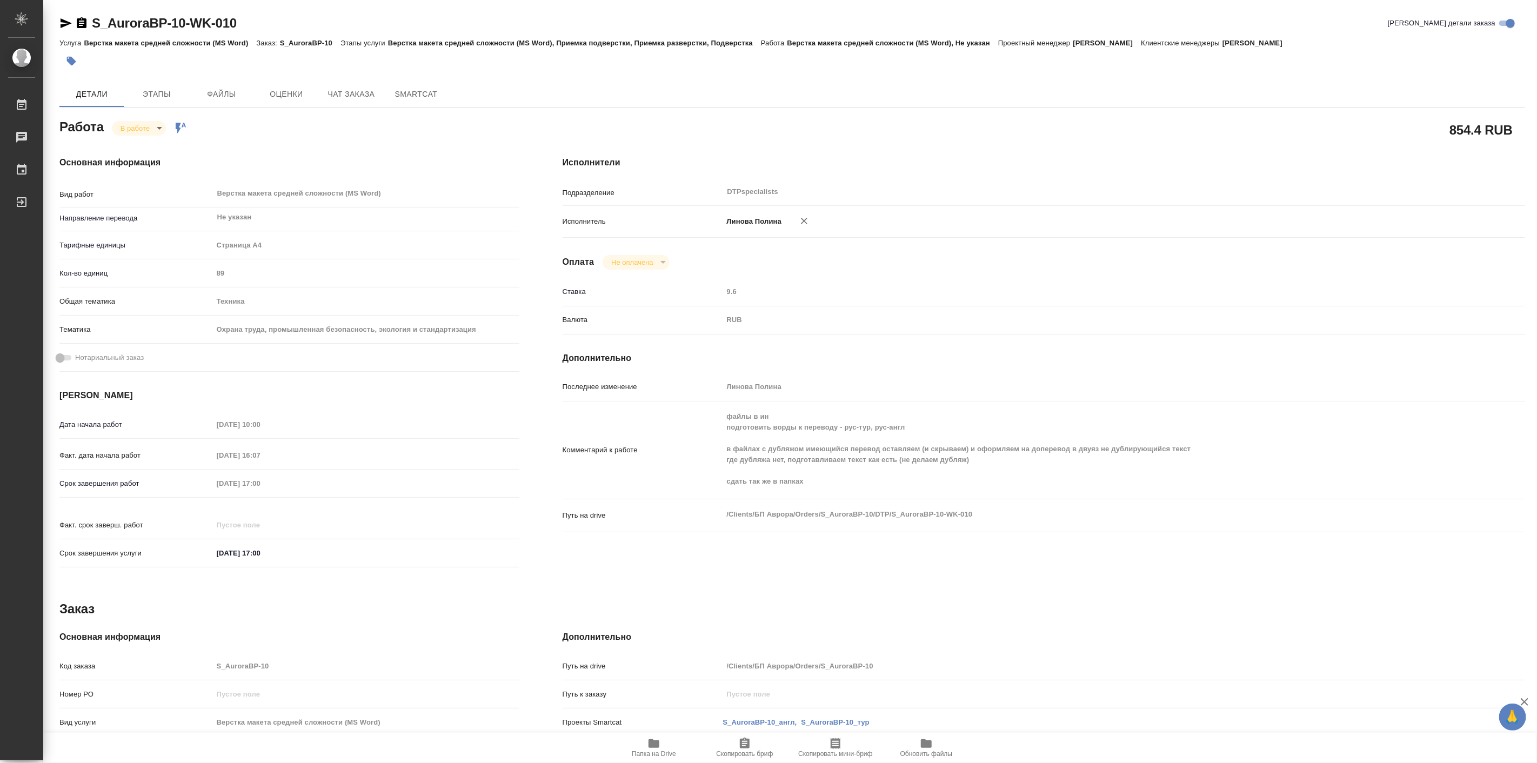
type textarea "x"
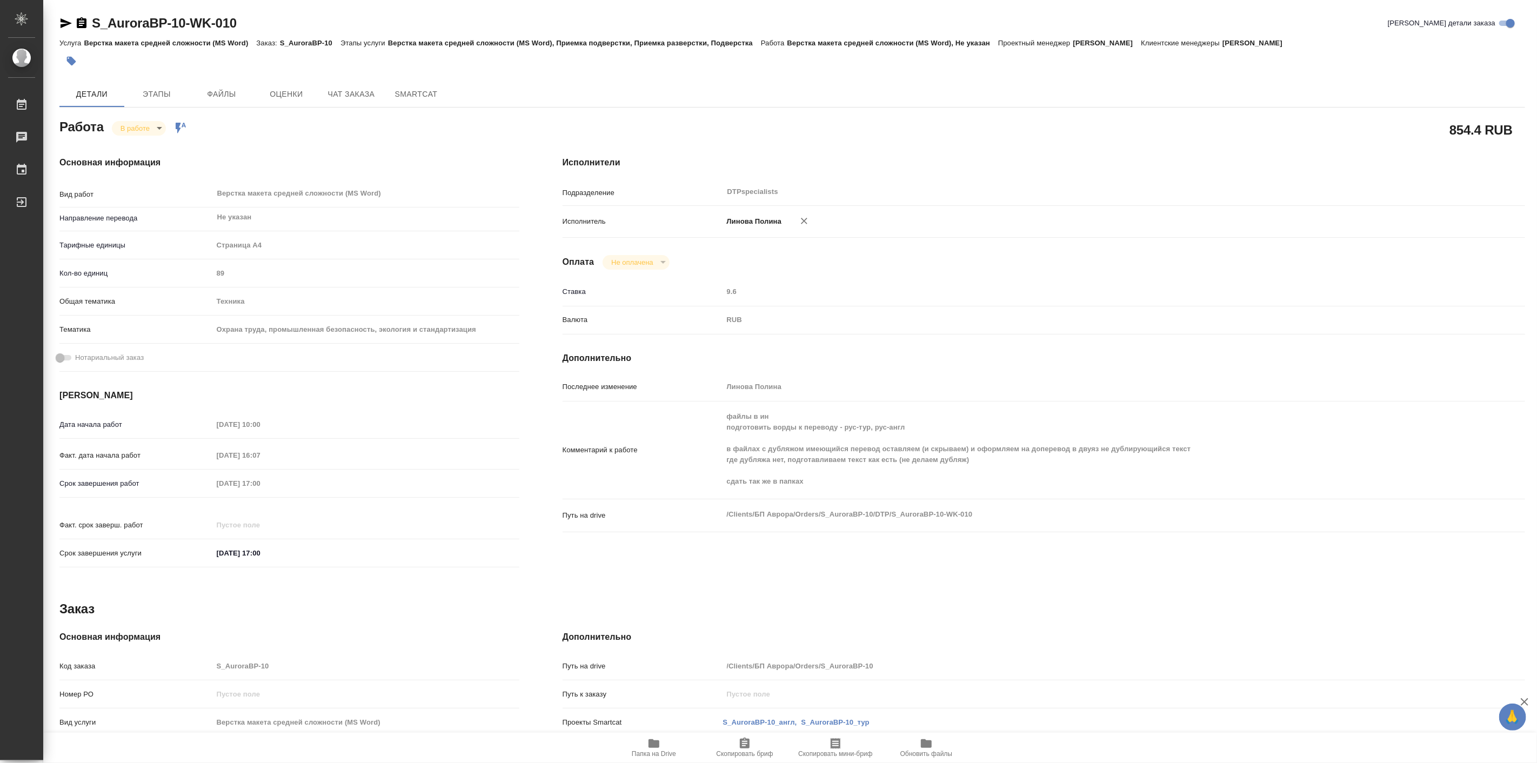
type textarea "x"
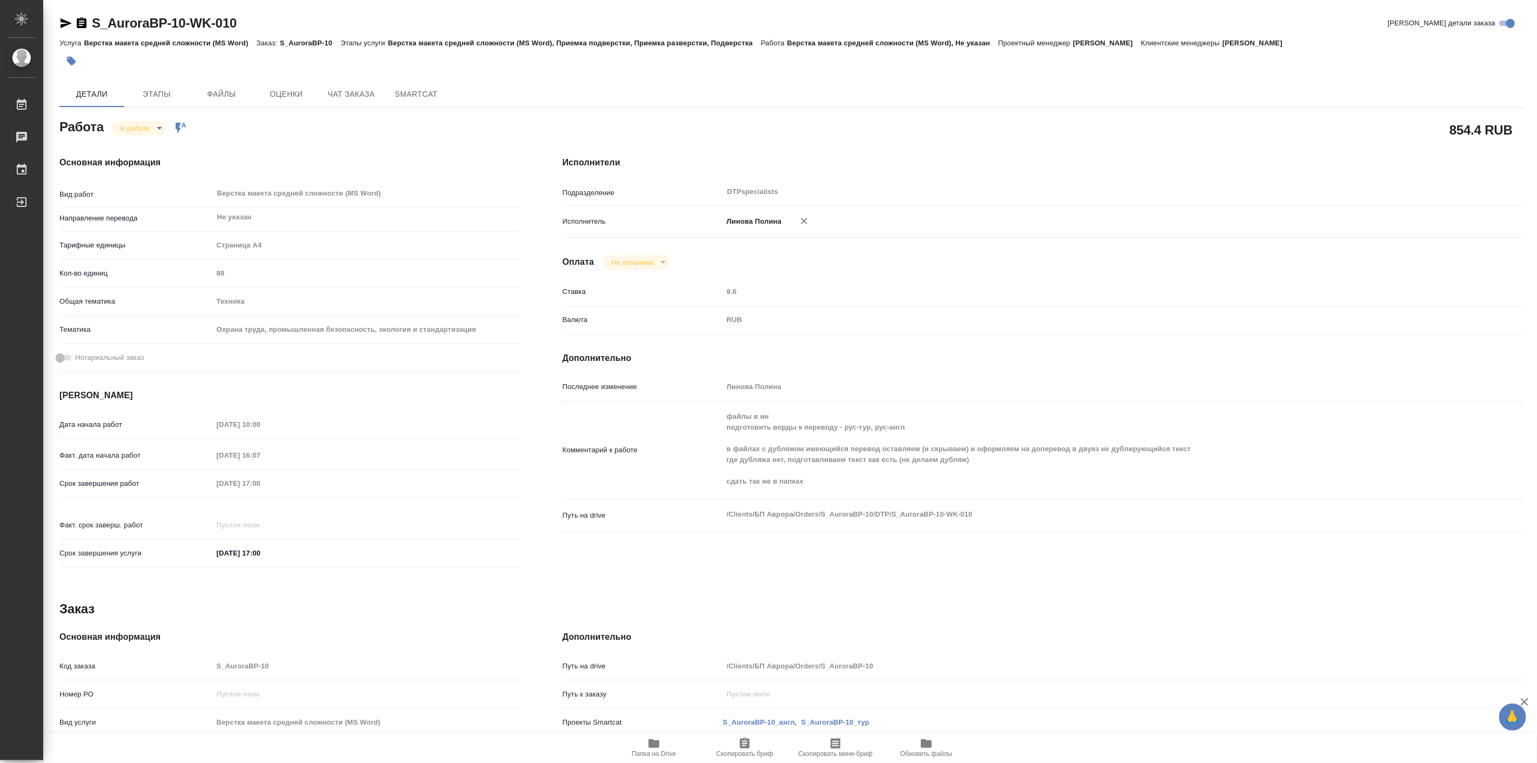
type textarea "x"
drag, startPoint x: 89, startPoint y: 6, endPoint x: 190, endPoint y: 70, distance: 120.3
click at [176, 27] on div "S_AuroraBP-10-WK-010 Кратко детали заказа Услуга Верстка макета средней сложнос…" at bounding box center [793, 460] width 1478 height 920
copy link "S_AuroraBP-10"
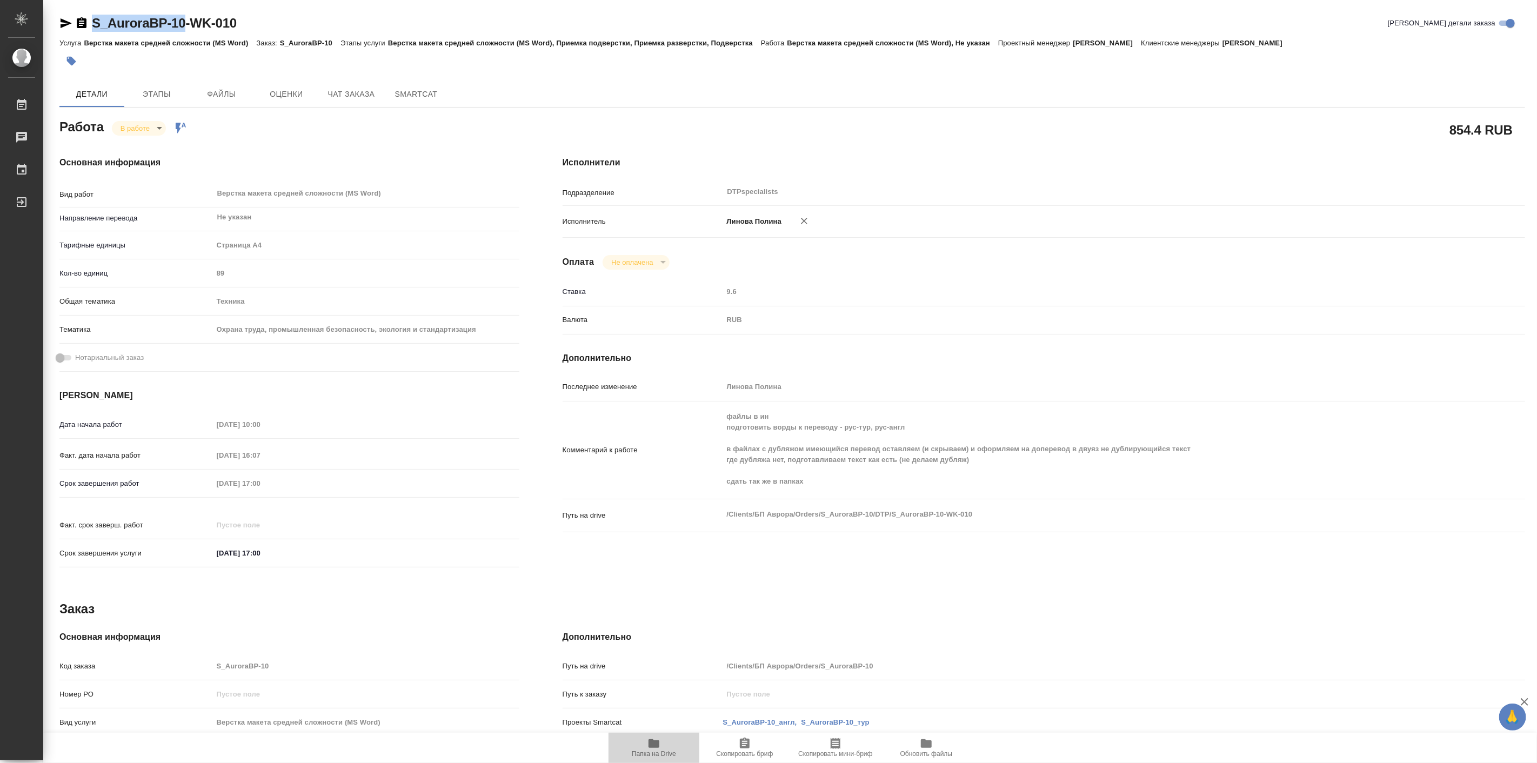
click at [656, 742] on icon "button" at bounding box center [654, 744] width 11 height 9
drag, startPoint x: 820, startPoint y: 454, endPoint x: 902, endPoint y: 603, distance: 170.1
click at [902, 603] on div "Заказ" at bounding box center [792, 609] width 1466 height 17
type textarea "x"
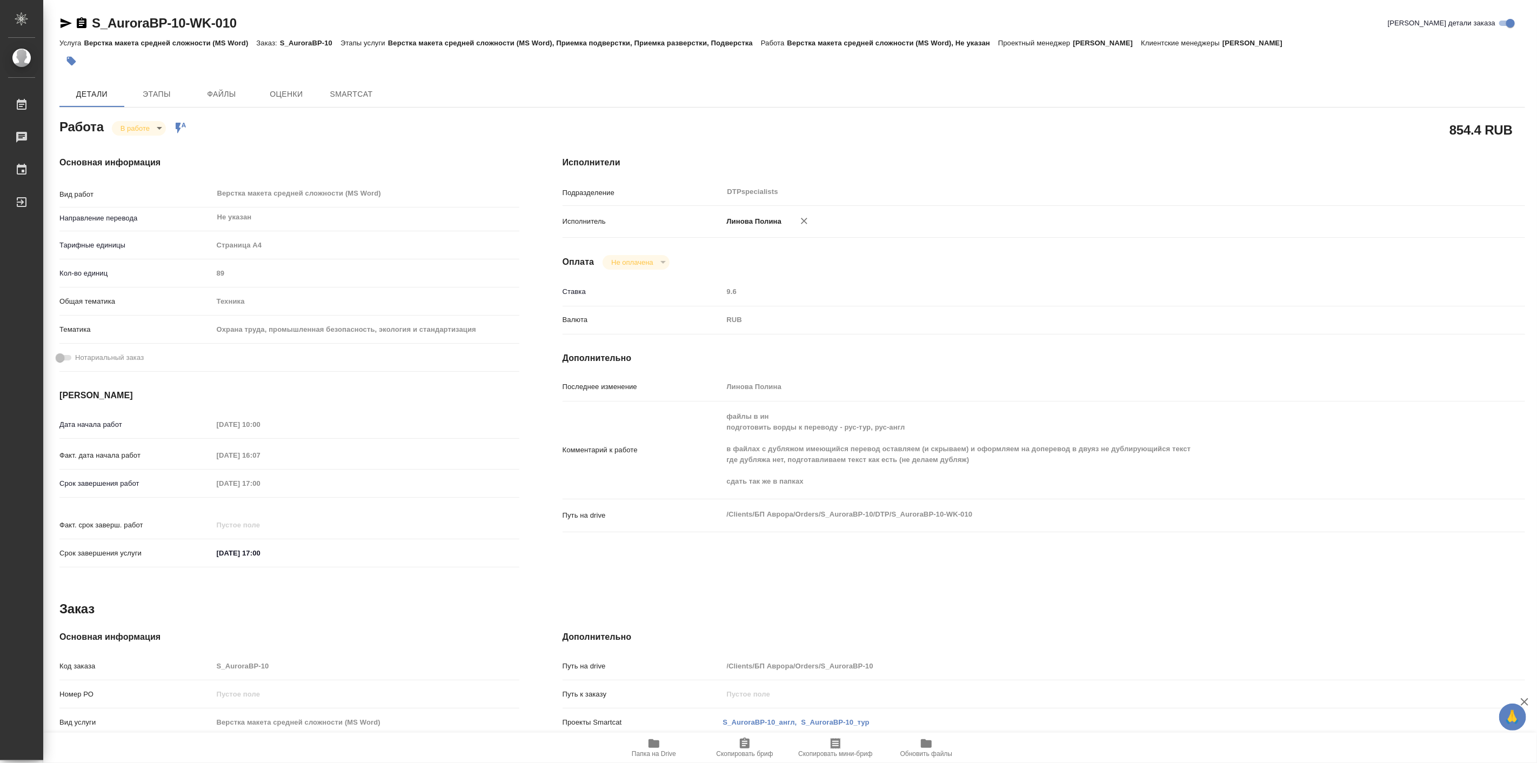
type textarea "x"
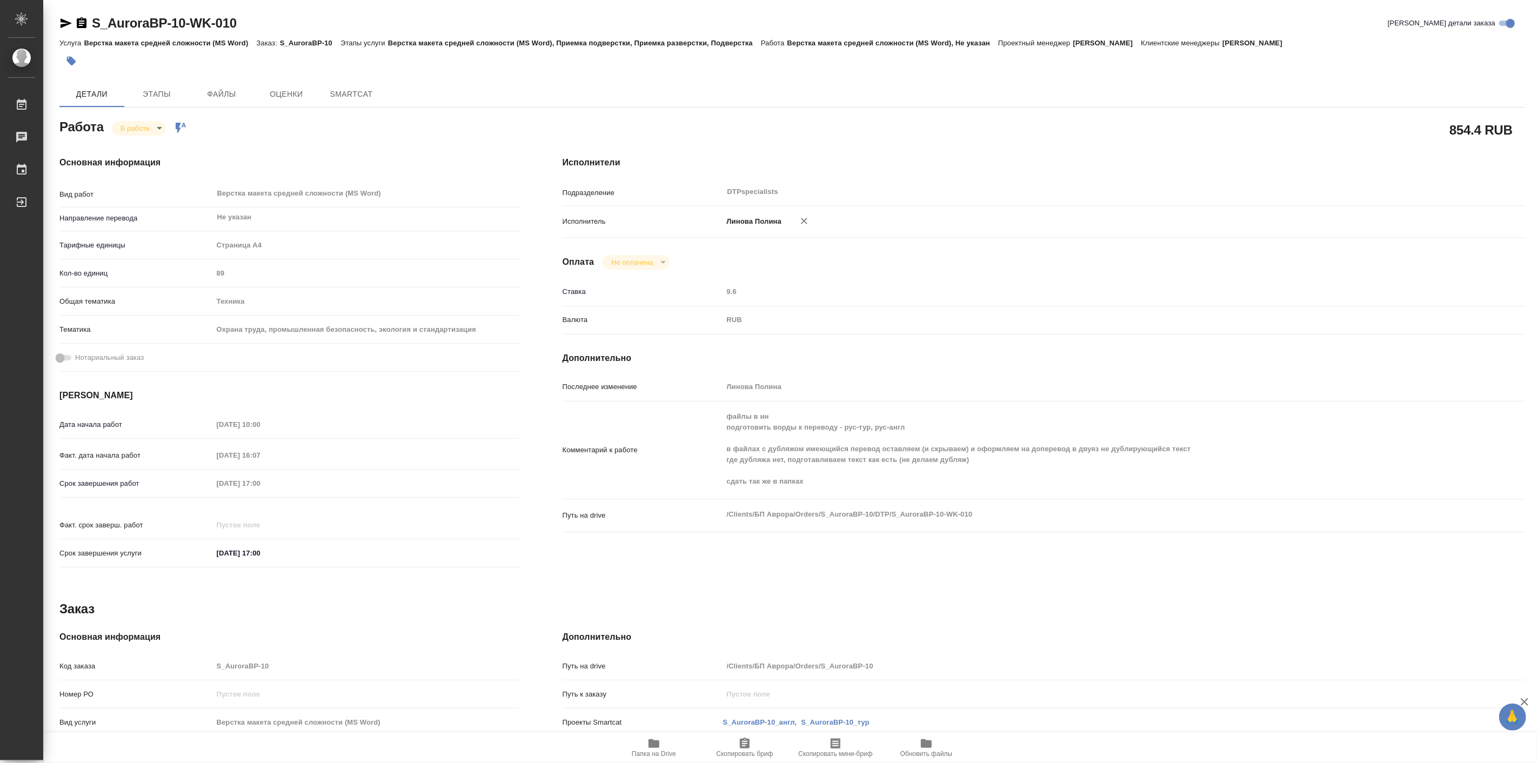
type textarea "x"
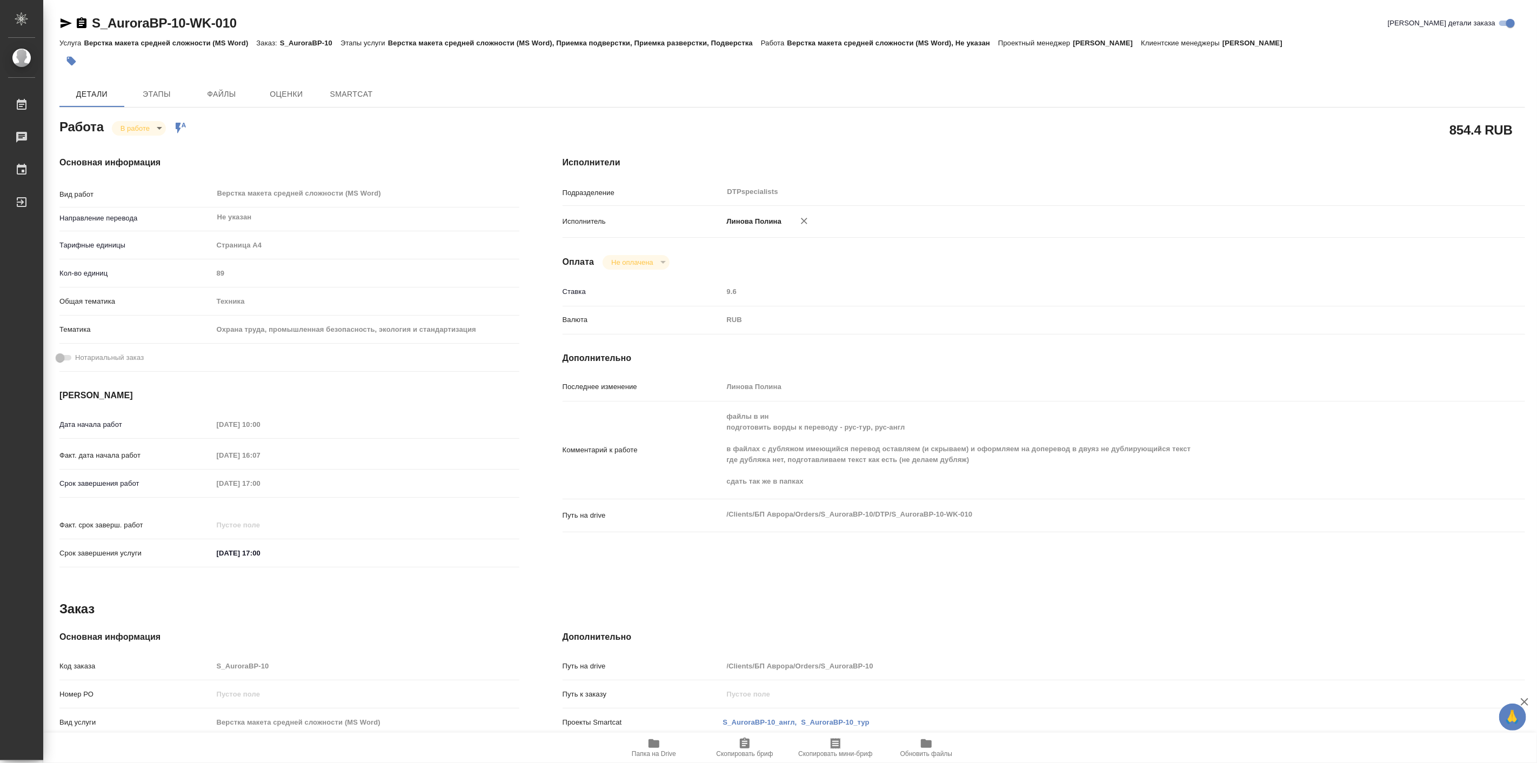
type textarea "x"
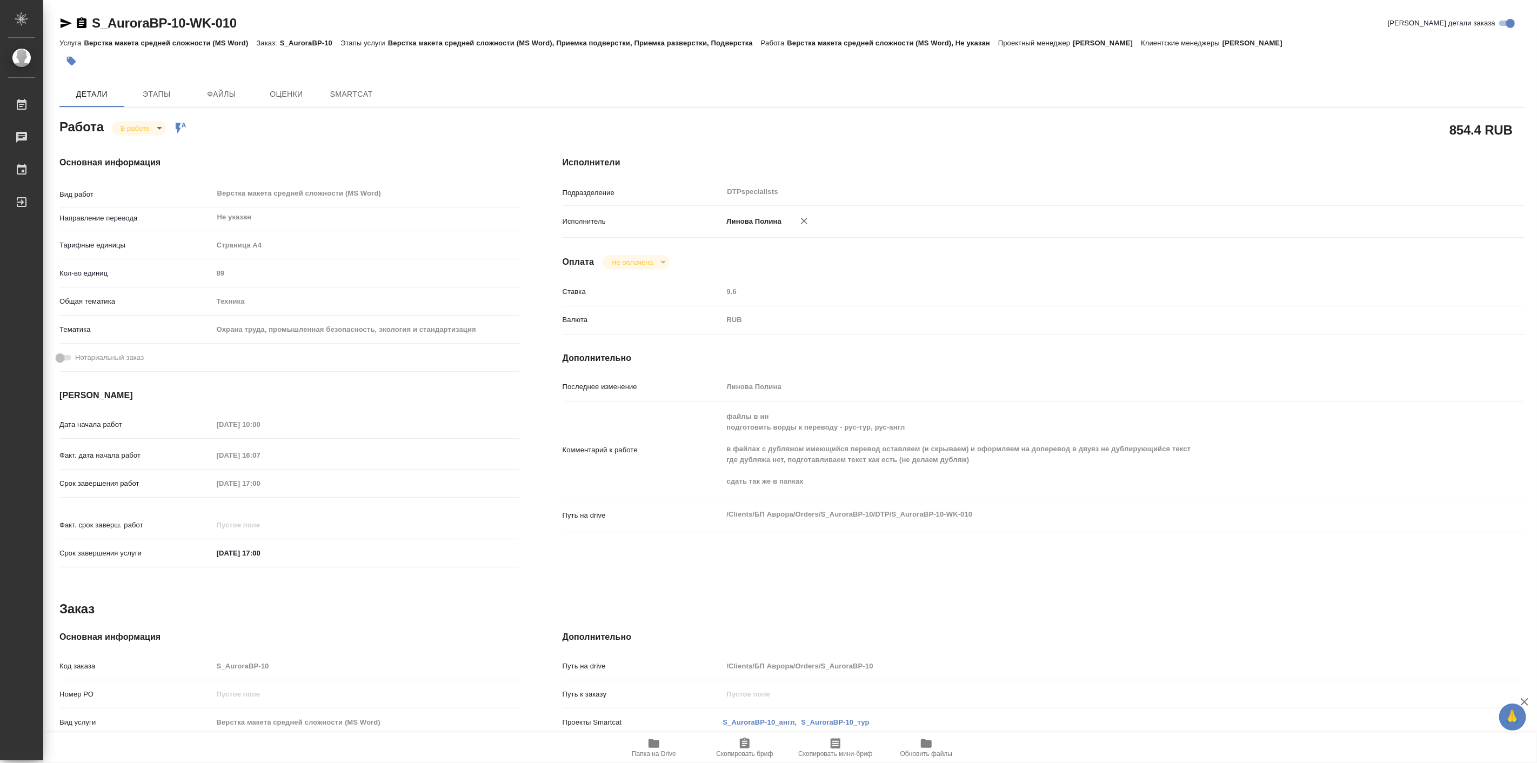
type textarea "x"
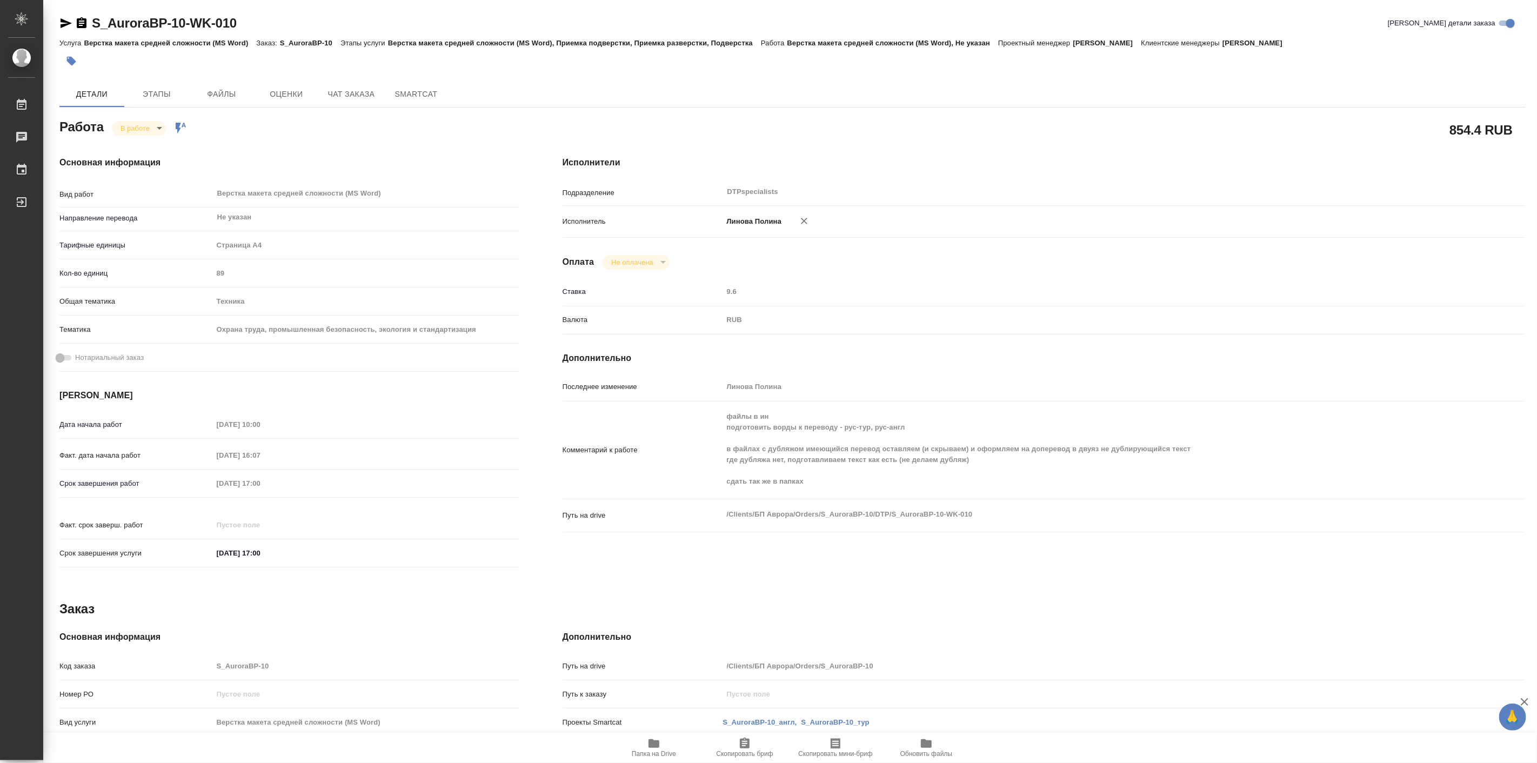
type textarea "x"
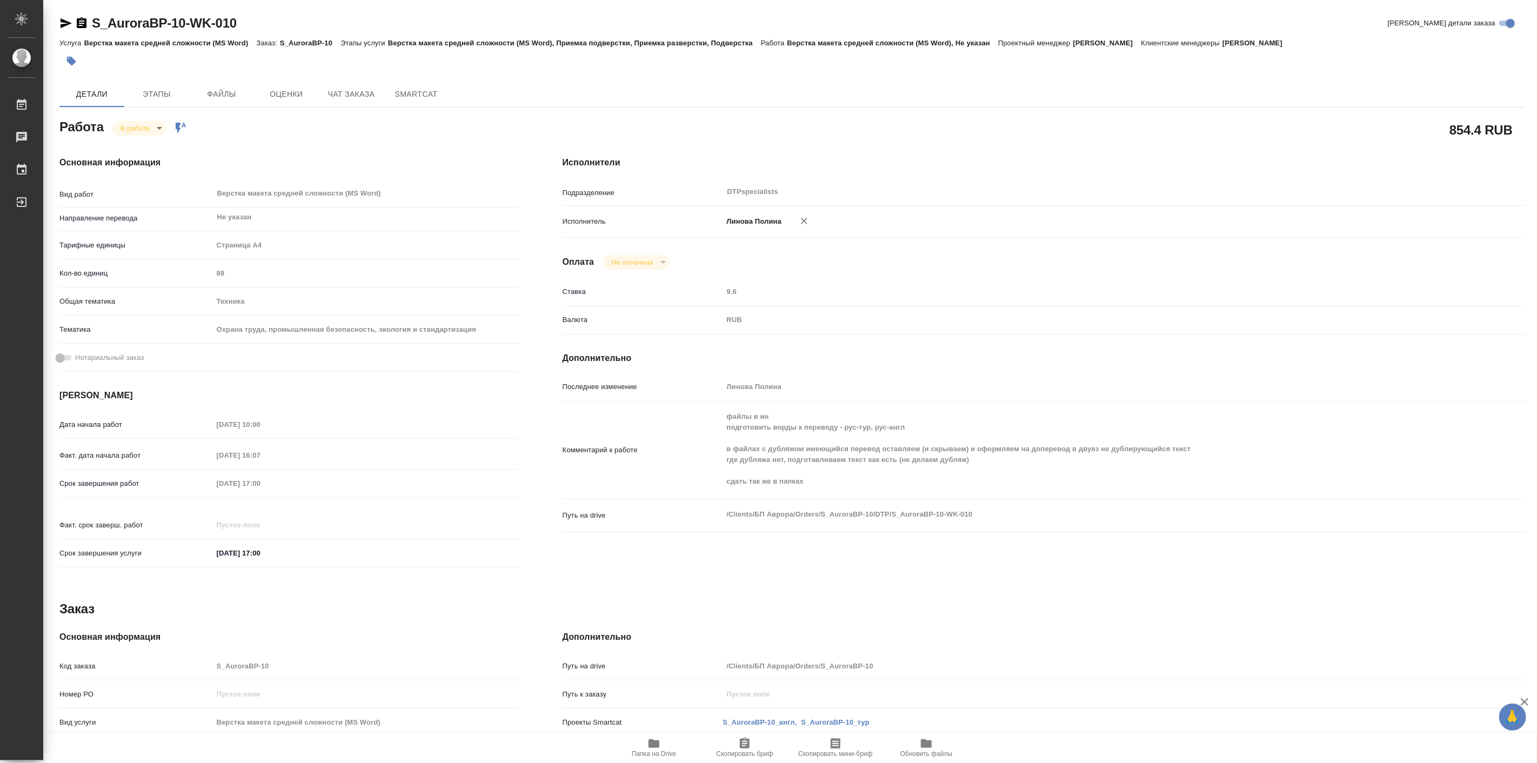
type textarea "x"
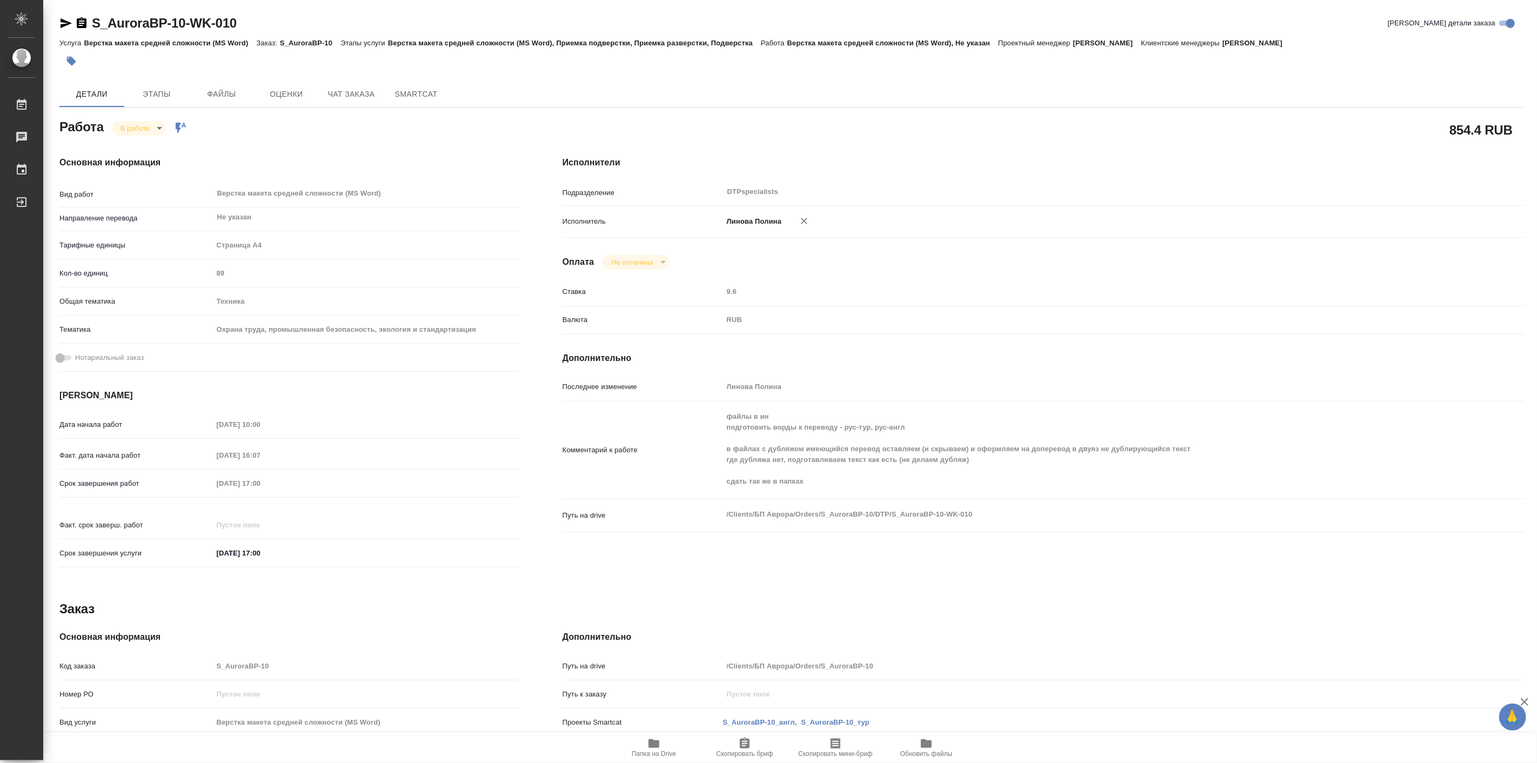
type textarea "x"
click at [640, 750] on span "Папка на Drive" at bounding box center [654, 754] width 44 height 8
click at [151, 121] on body "🙏 .cls-1 fill:#fff; AWATERA Linova Polina Работы 0 Чаты График Выйти S_AuroraBP…" at bounding box center [768, 381] width 1537 height 763
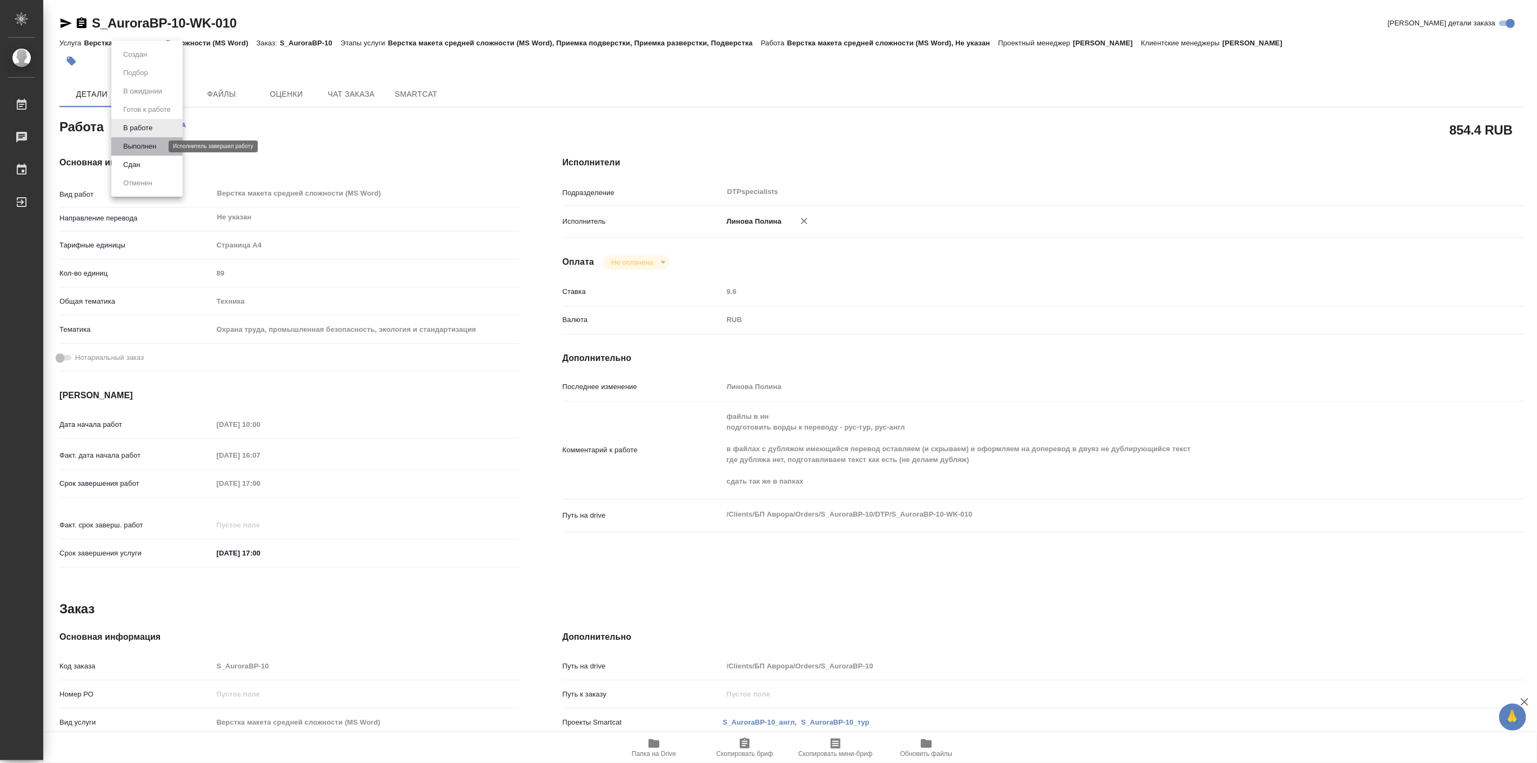
click at [148, 143] on button "Выполнен" at bounding box center [139, 147] width 39 height 12
type textarea "x"
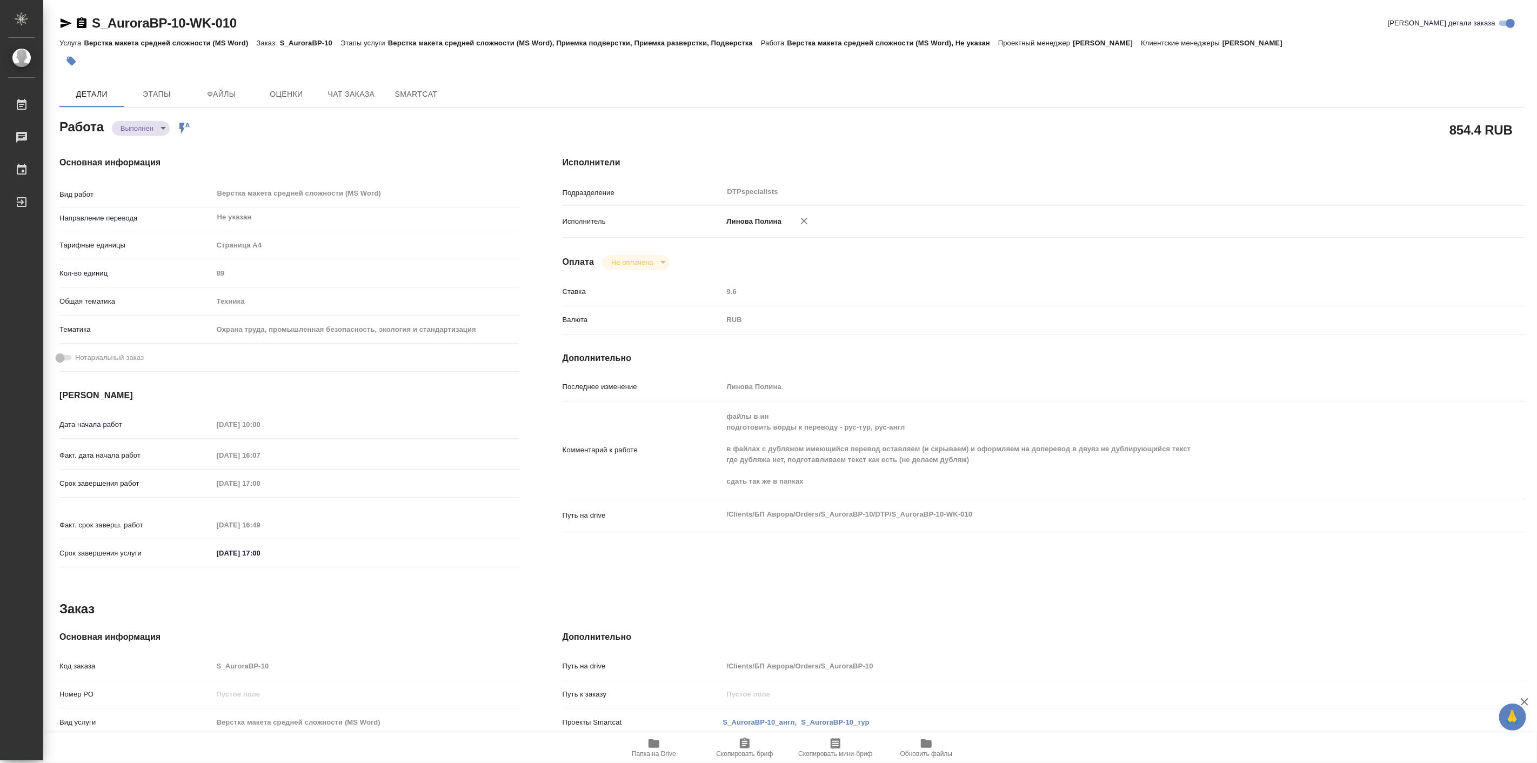
type textarea "x"
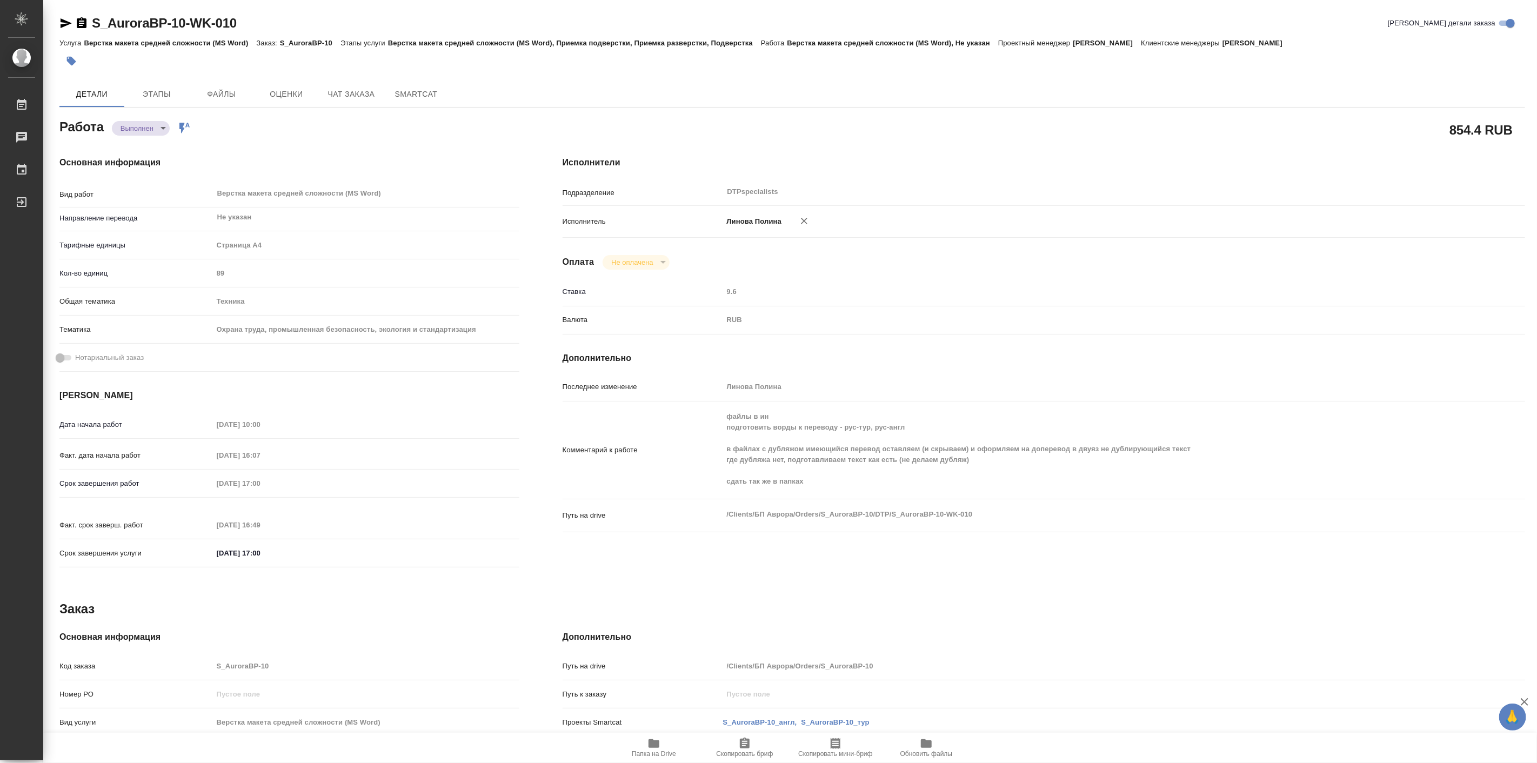
type textarea "x"
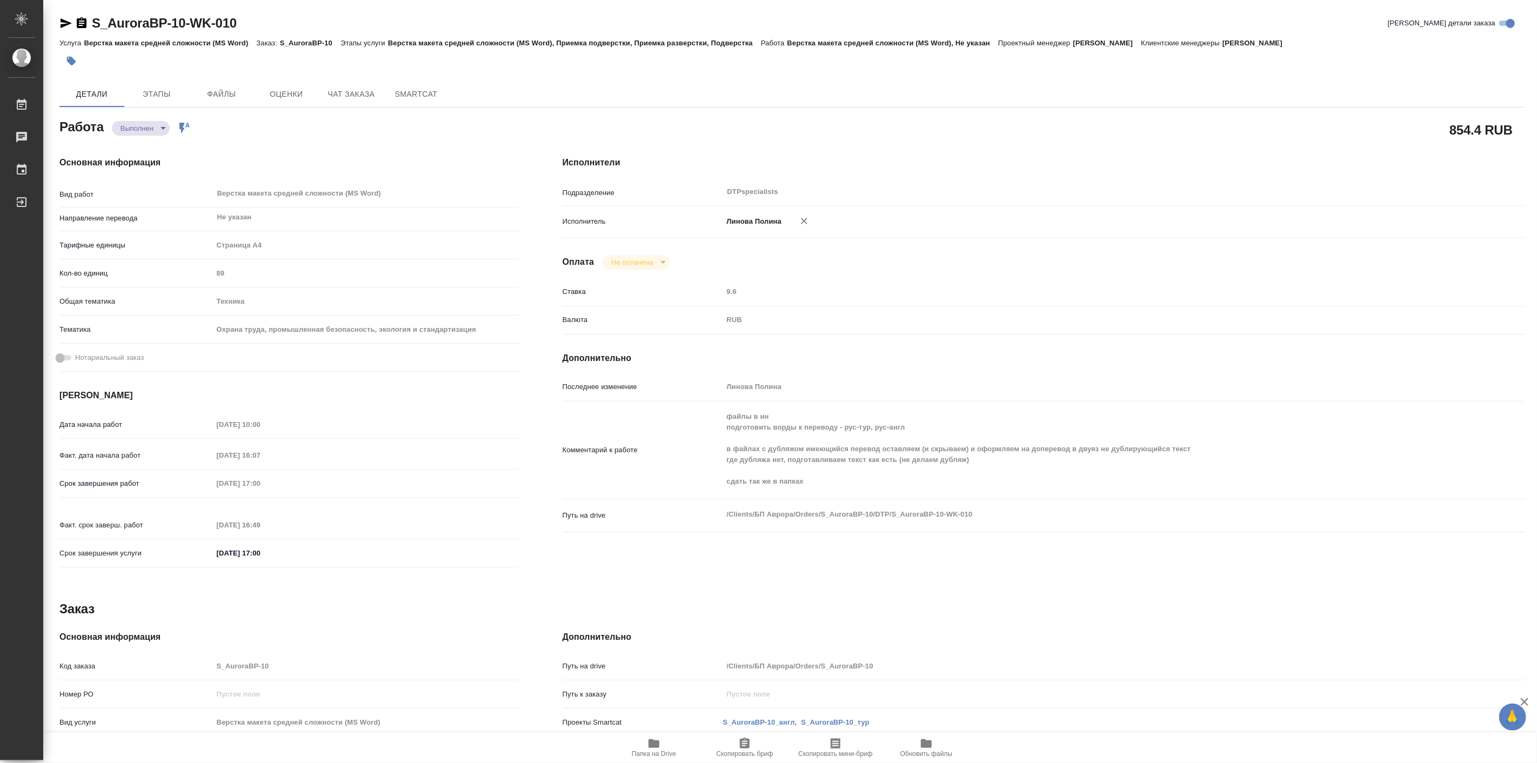
type textarea "x"
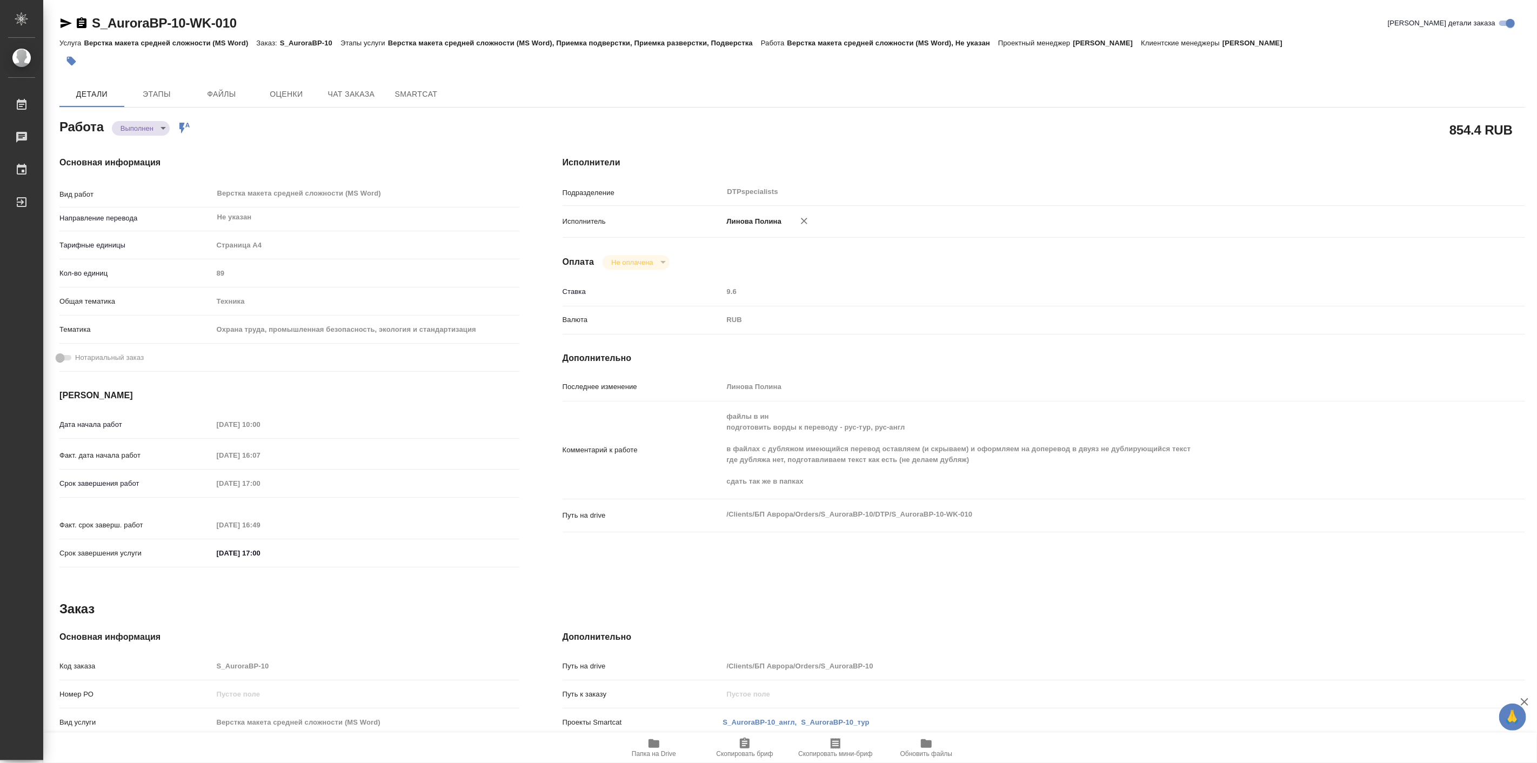
type textarea "x"
